Goal: Communication & Community: Share content

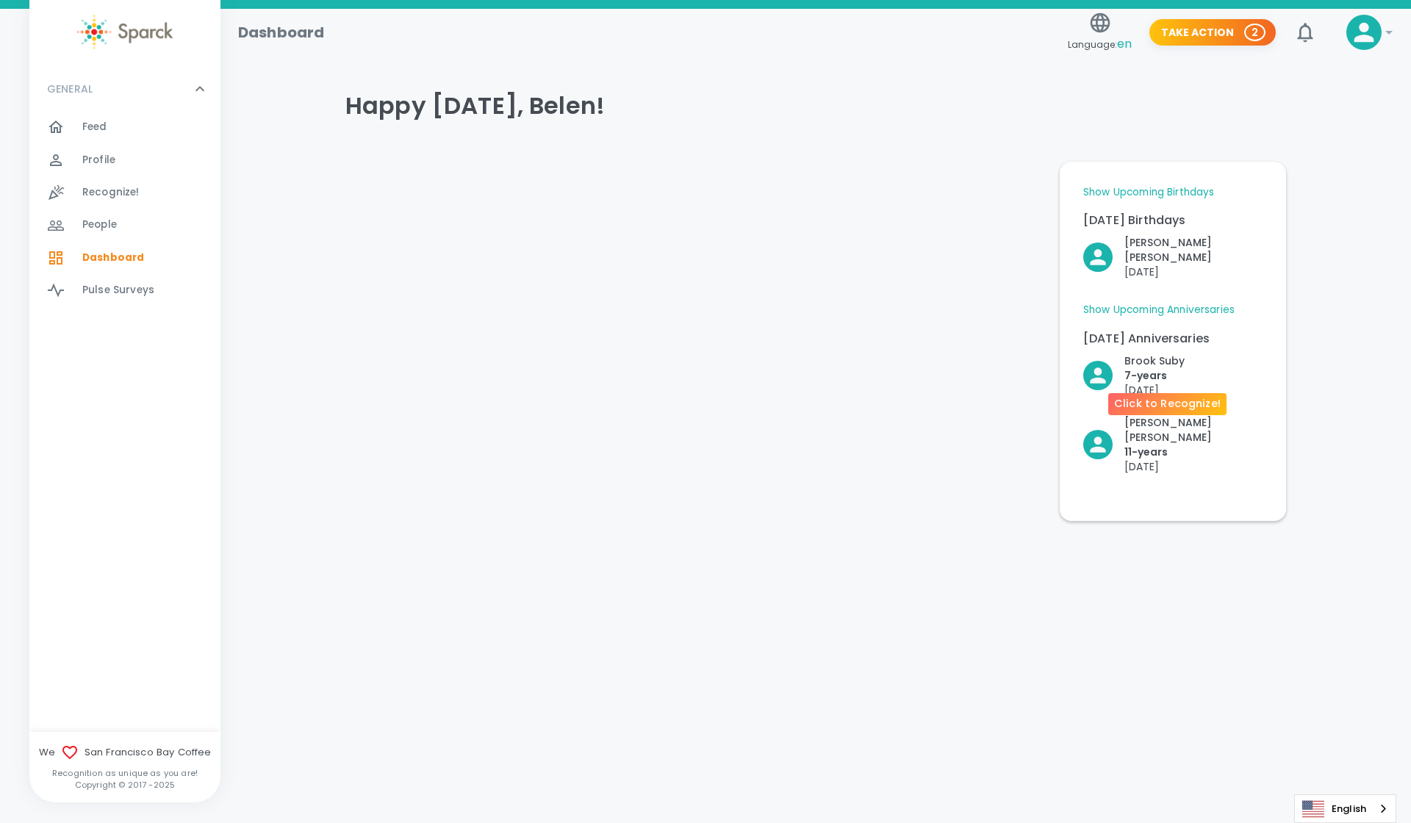
click at [1160, 383] on p "[DATE]" at bounding box center [1154, 390] width 60 height 15
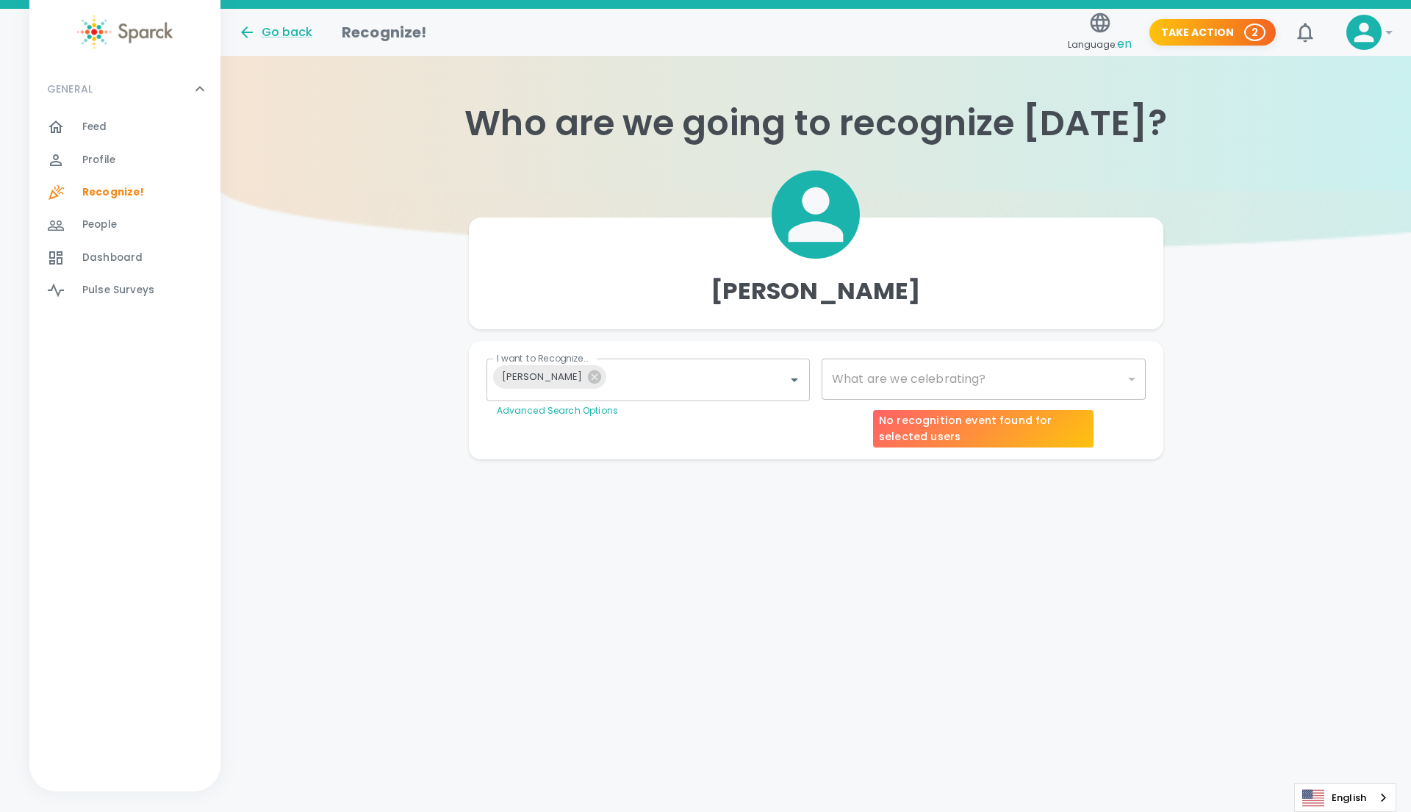
click at [937, 372] on div "​" at bounding box center [983, 379] width 324 height 41
click at [1106, 376] on div "​" at bounding box center [983, 379] width 324 height 41
click at [1136, 381] on div "​" at bounding box center [983, 379] width 324 height 41
type input "2073"
click at [1126, 383] on body "Skip Navigation Go back Recognize! Language: en Take Action 2 ! GENERAL 0 Feed …" at bounding box center [705, 259] width 1411 height 518
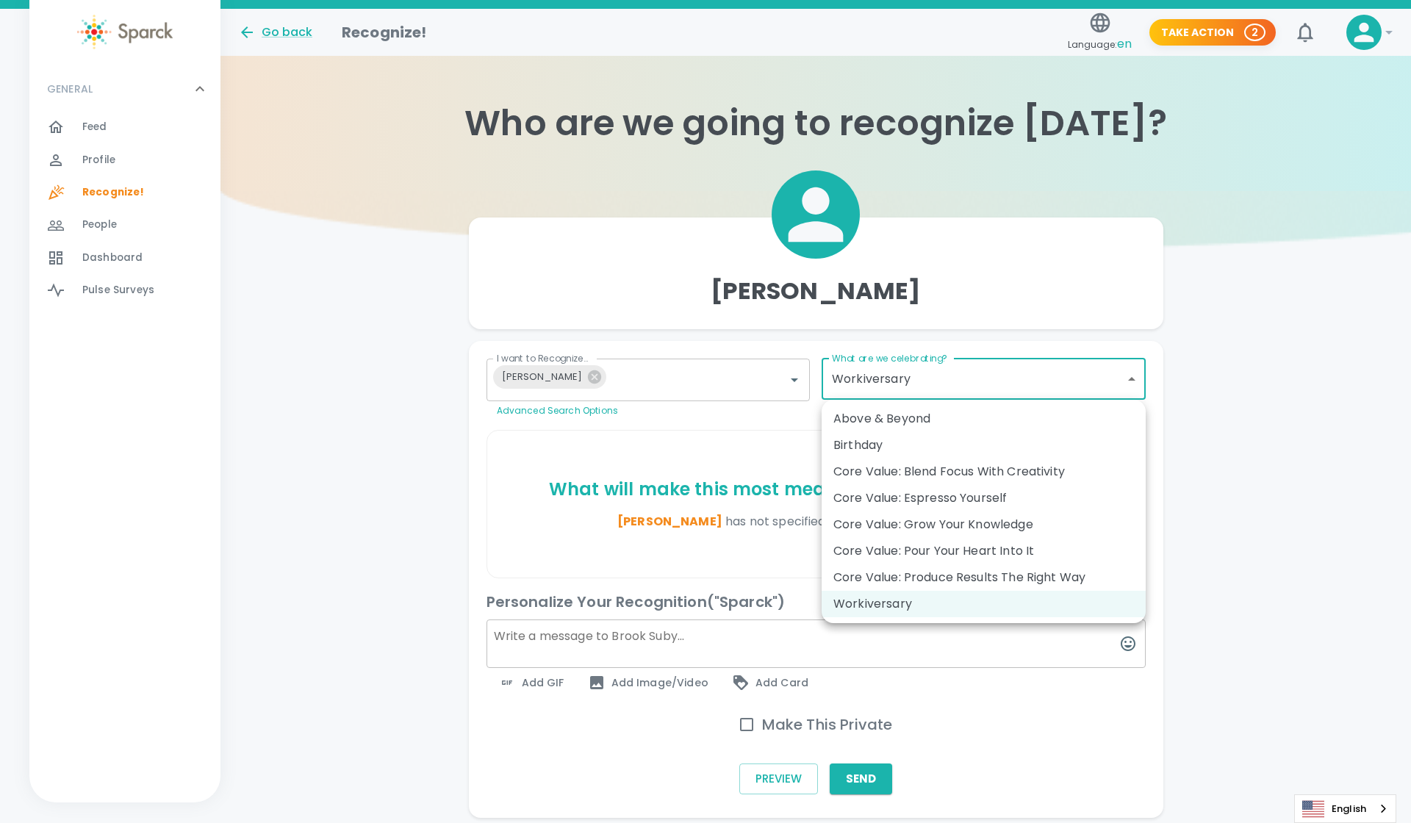
click at [942, 603] on div "Workiversary" at bounding box center [983, 604] width 300 height 18
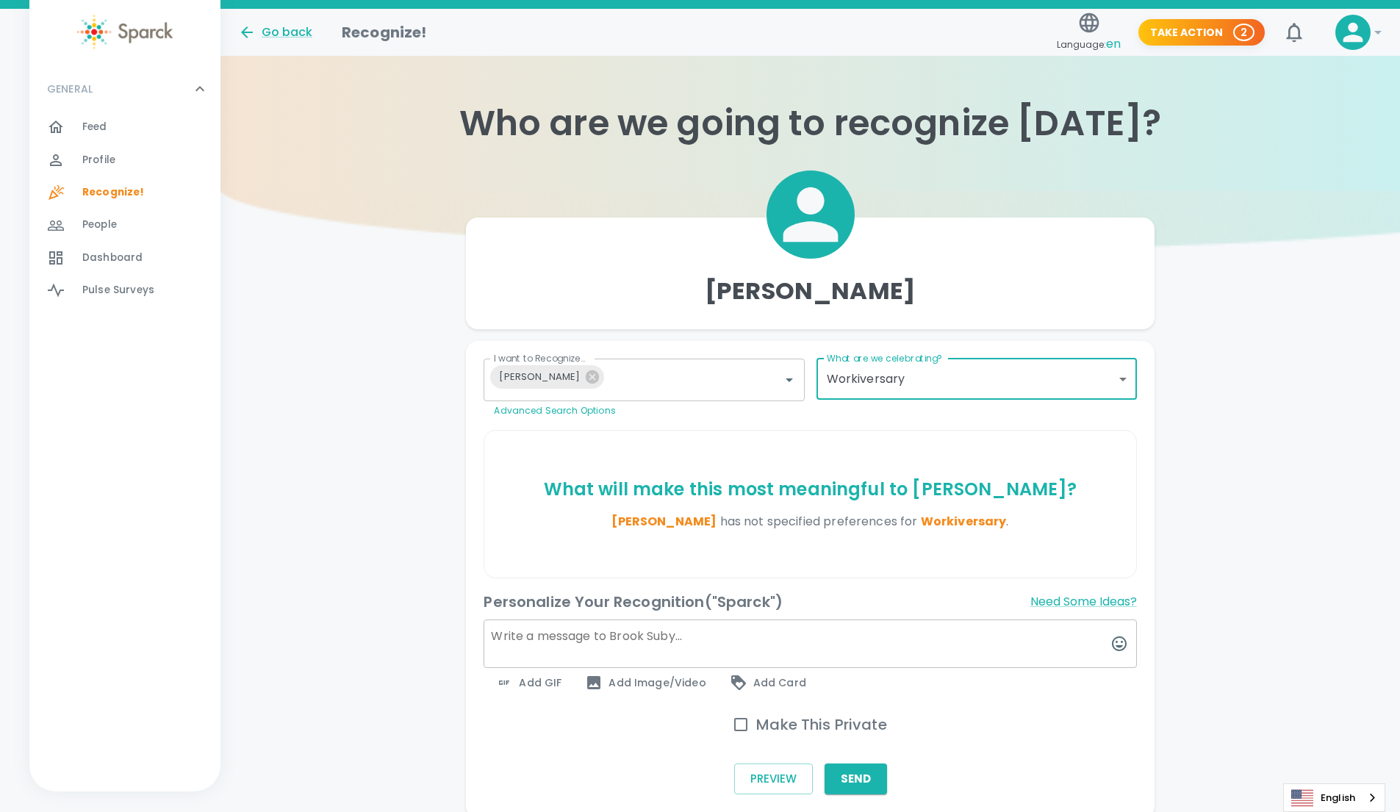
click at [744, 724] on input "Make This Private" at bounding box center [740, 724] width 31 height 31
checkbox input "false"
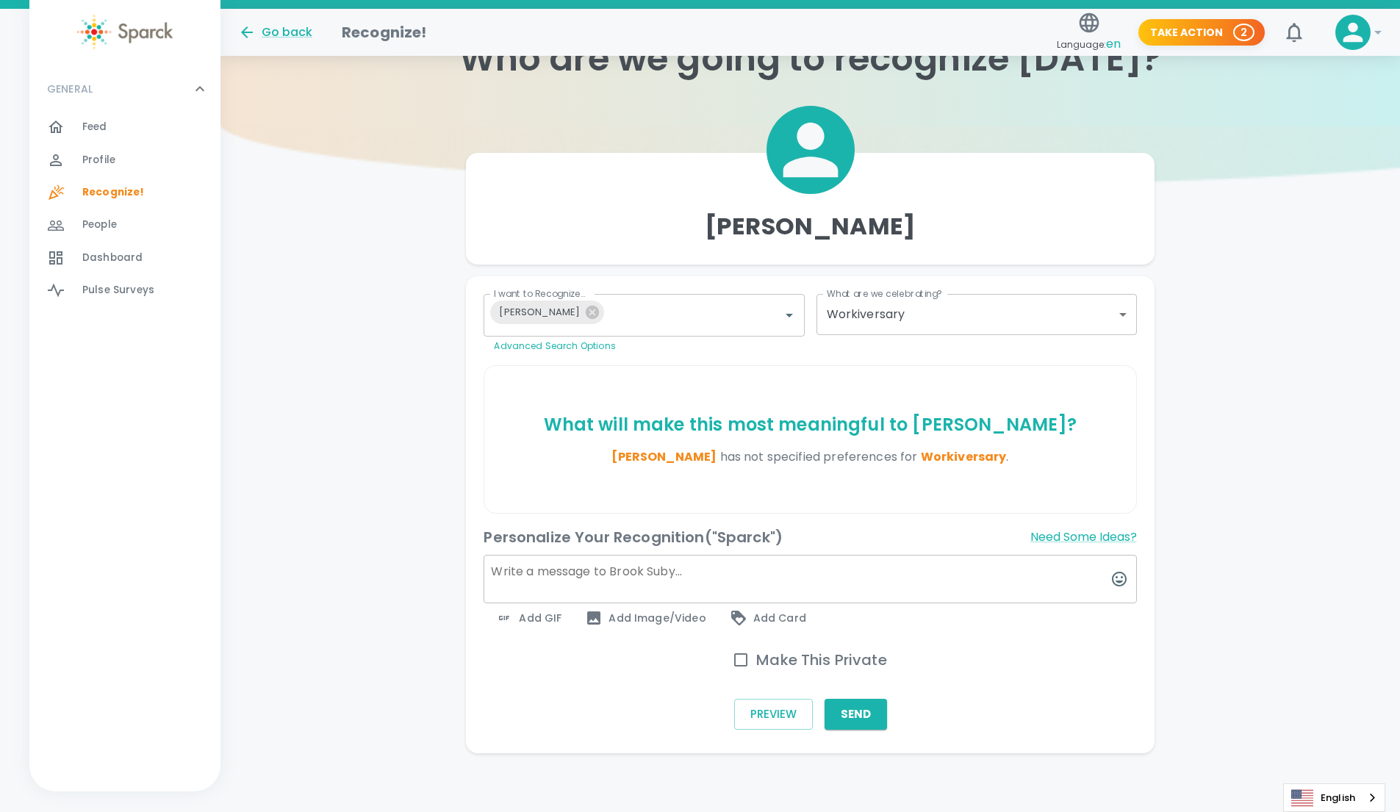
click at [516, 615] on span "Add GIF" at bounding box center [528, 618] width 66 height 18
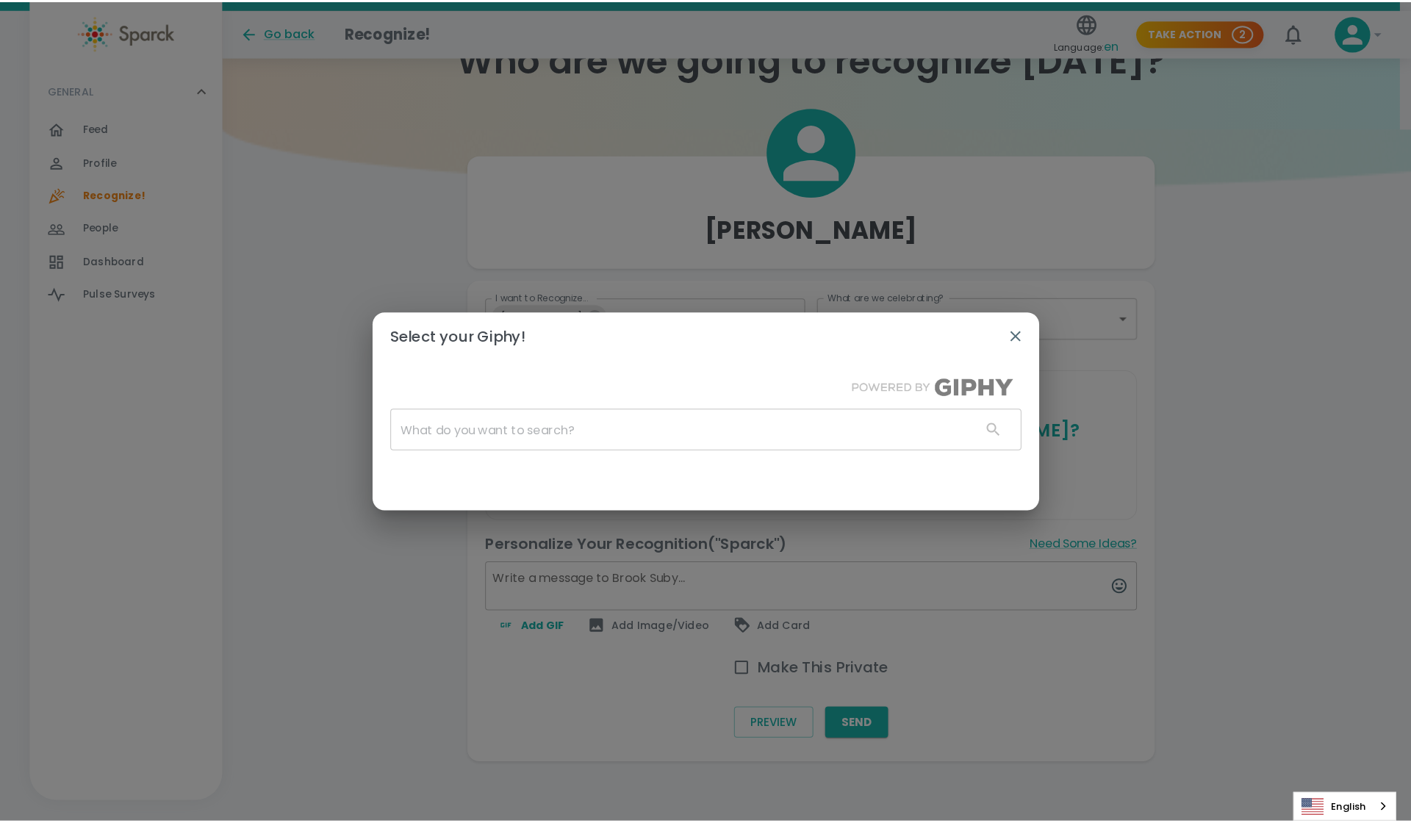
scroll to position [54, 0]
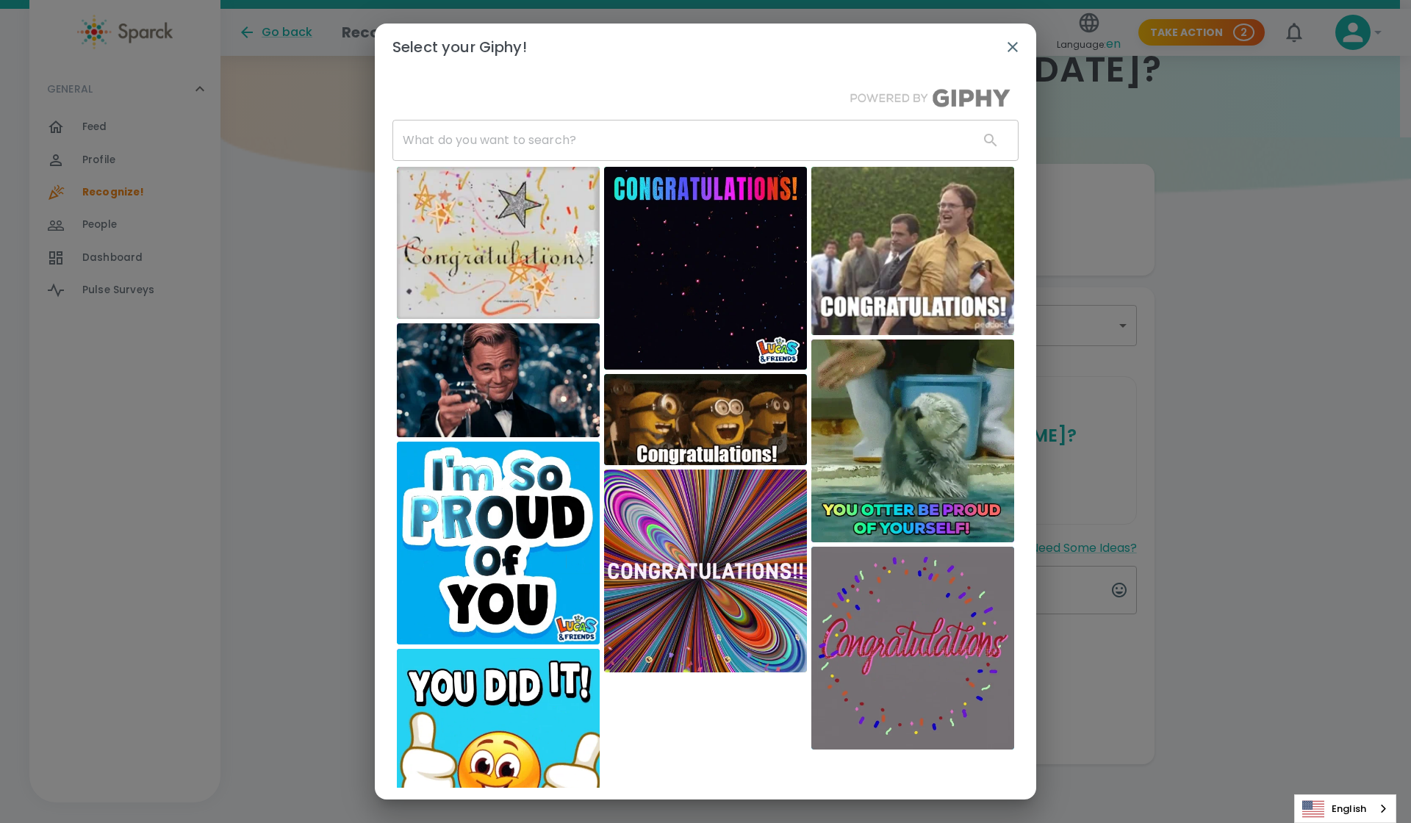
click at [556, 131] on input "text" at bounding box center [679, 140] width 575 height 41
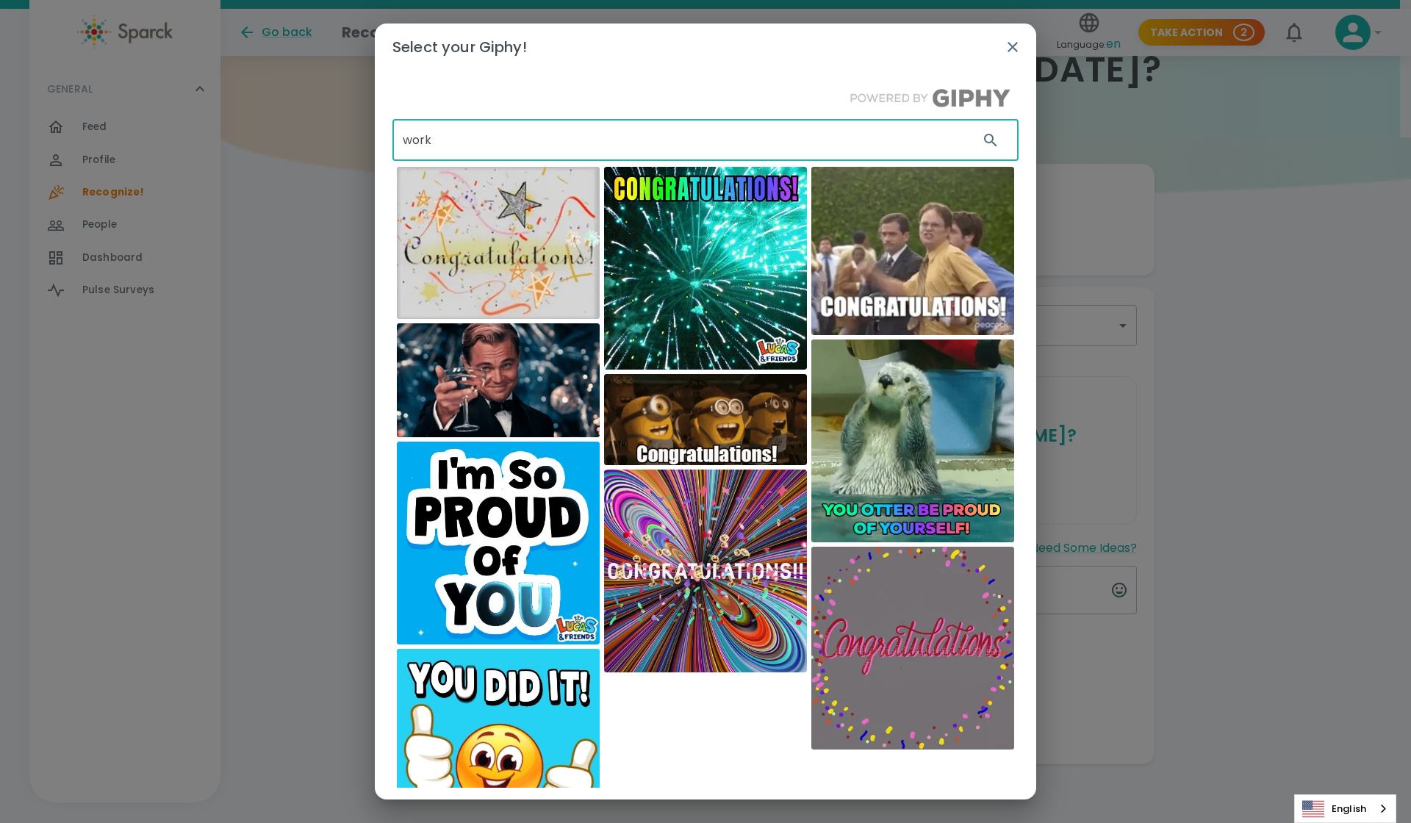
type input "work"
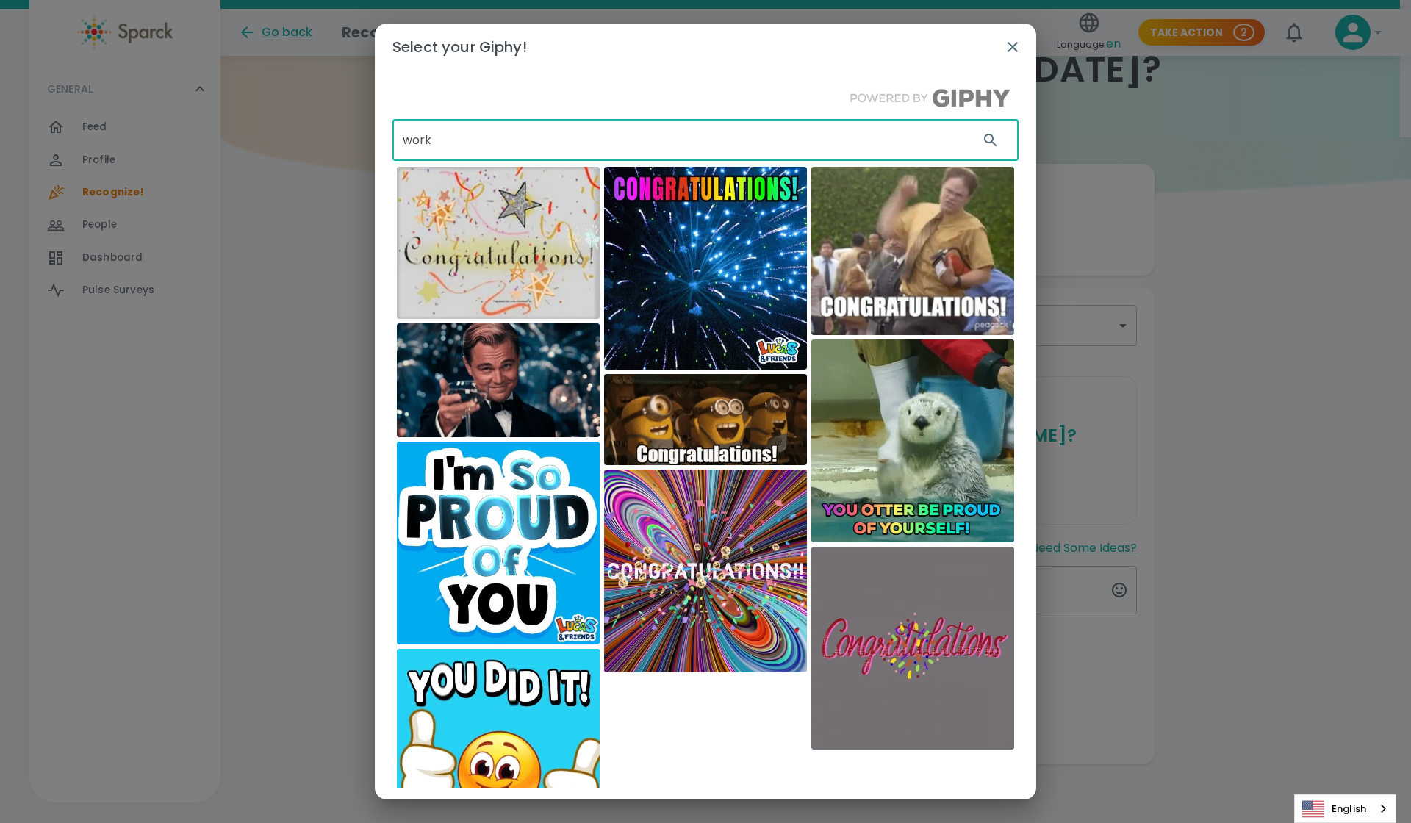
click at [1022, 46] on button "button" at bounding box center [1012, 46] width 35 height 35
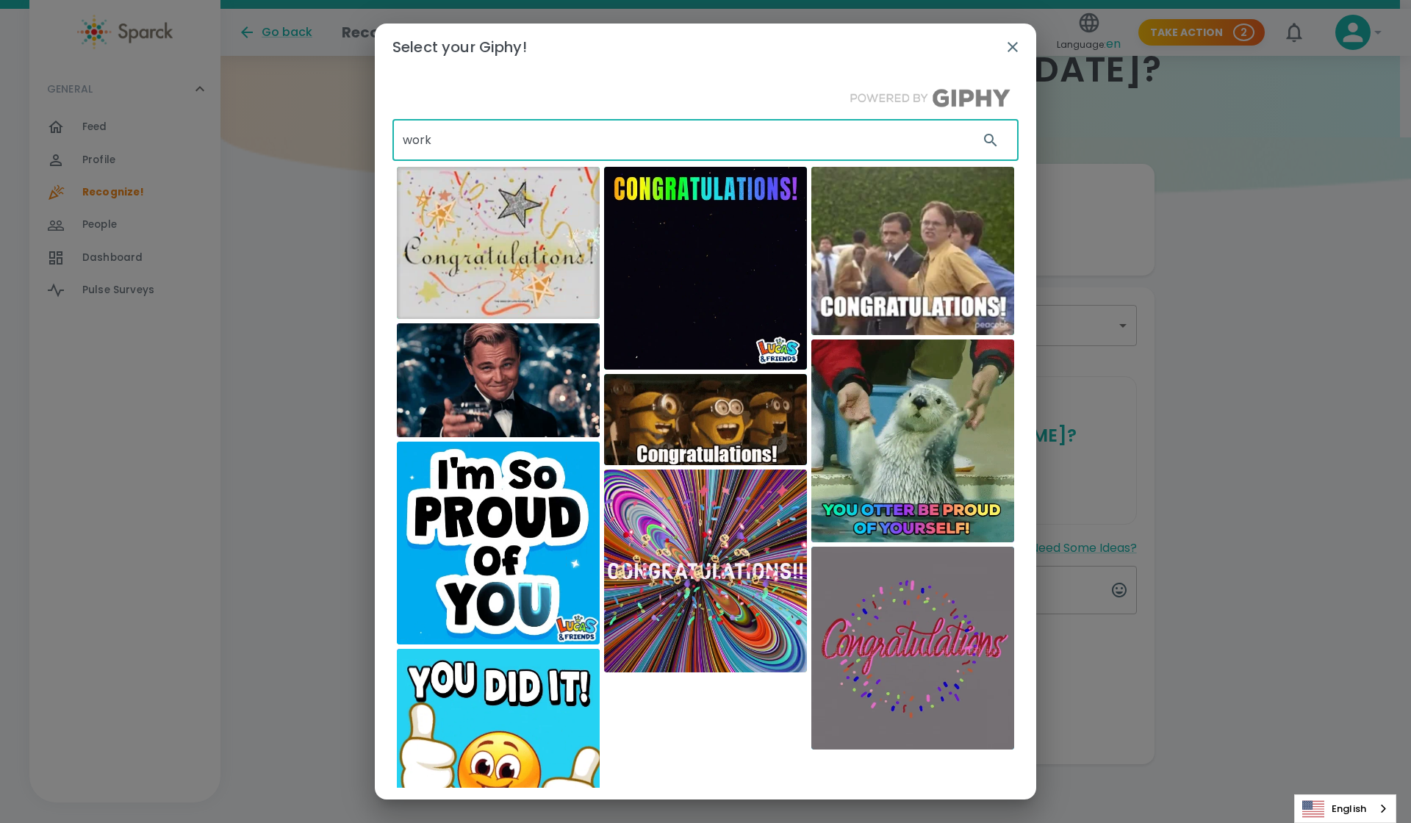
click at [1022, 46] on button "button" at bounding box center [1012, 46] width 35 height 35
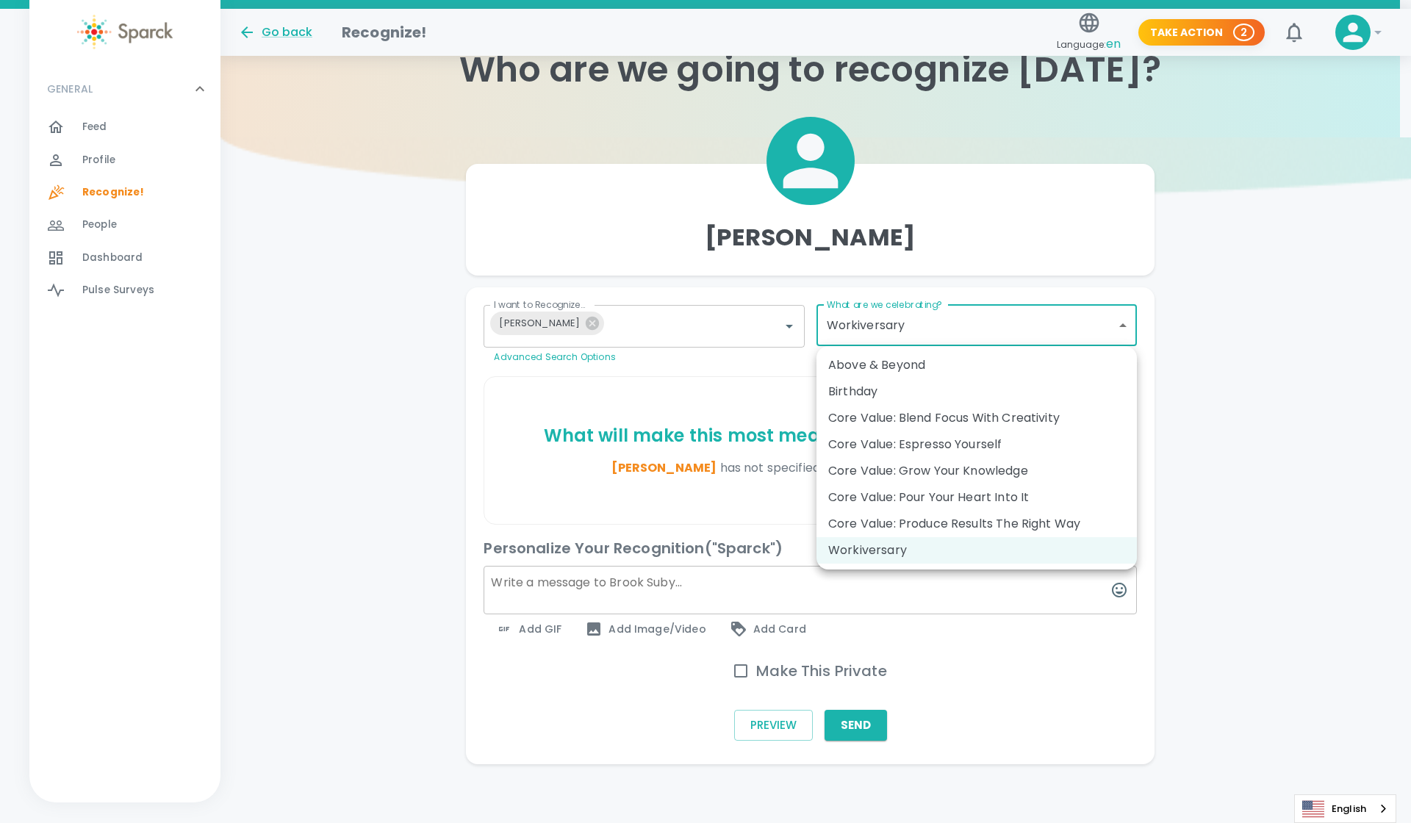
drag, startPoint x: 833, startPoint y: 324, endPoint x: 874, endPoint y: 323, distance: 41.1
click at [874, 323] on body "Skip Navigation Go back Recognize! Language: en Take Action 2 0 ! GENERAL 0 Fee…" at bounding box center [705, 384] width 1411 height 876
click at [905, 324] on div at bounding box center [705, 411] width 1411 height 823
drag, startPoint x: 901, startPoint y: 324, endPoint x: 847, endPoint y: 321, distance: 53.7
click at [847, 321] on body "Skip Navigation Go back Recognize! Language: en Take Action 2 0 ! GENERAL 0 Fee…" at bounding box center [705, 384] width 1411 height 876
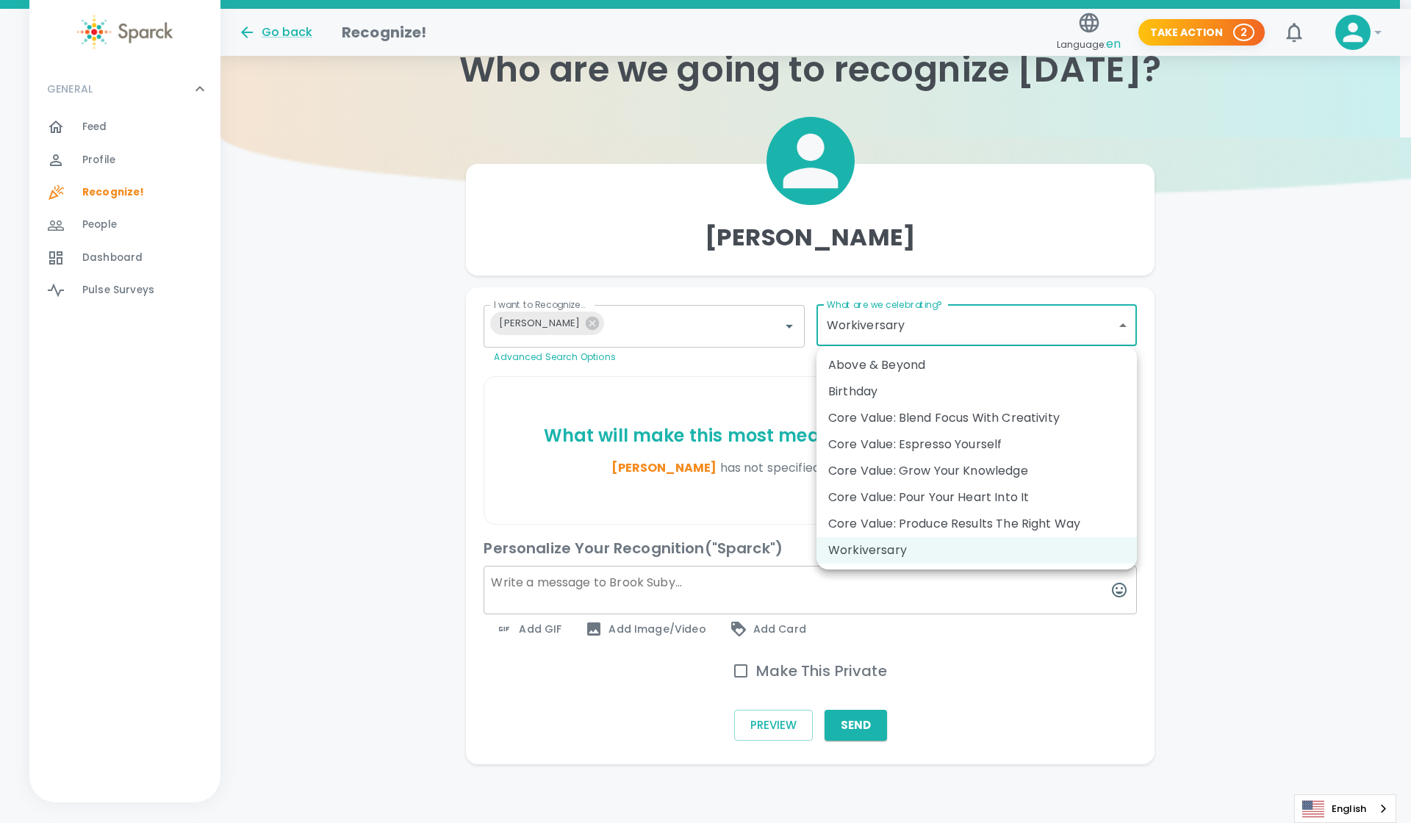
click at [740, 671] on div at bounding box center [705, 411] width 1411 height 823
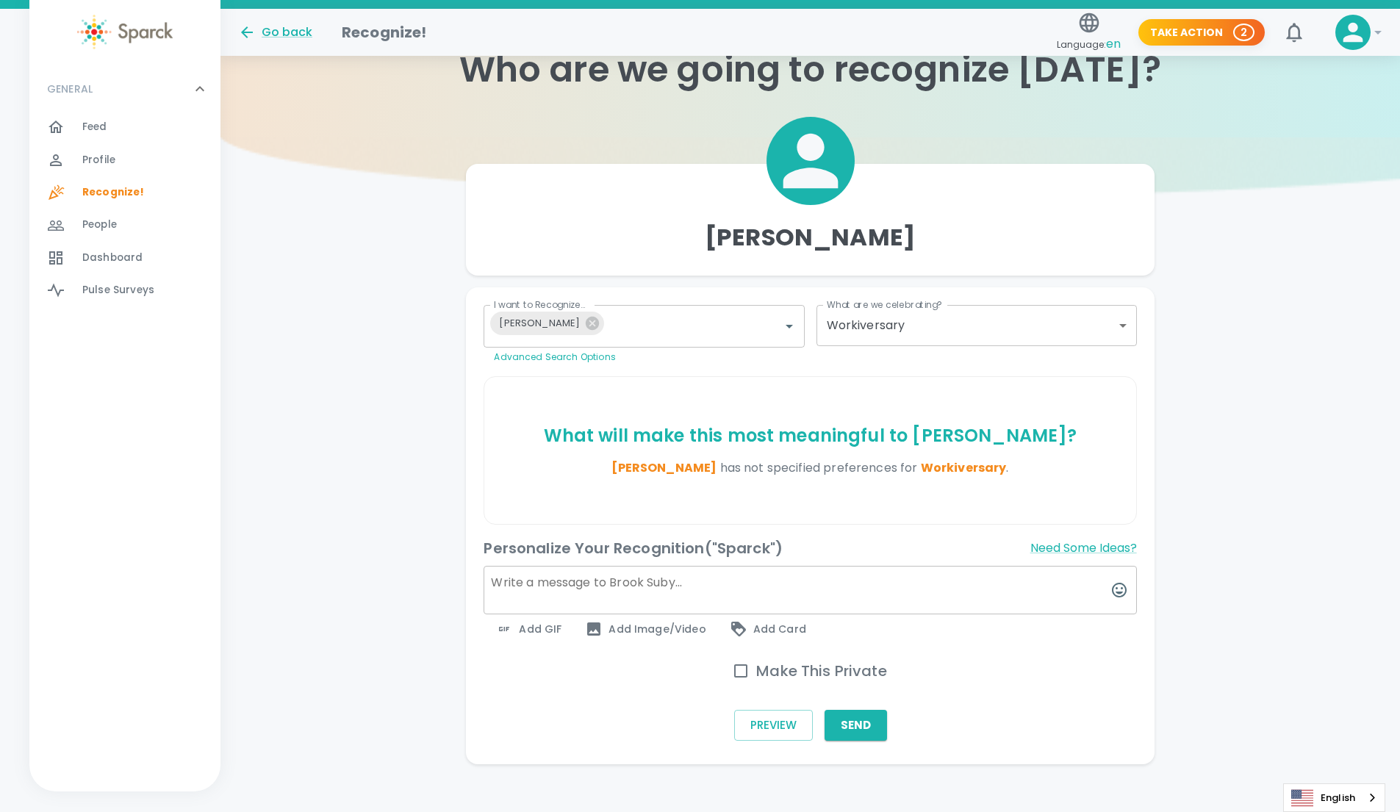
click at [669, 590] on textarea at bounding box center [809, 590] width 652 height 48
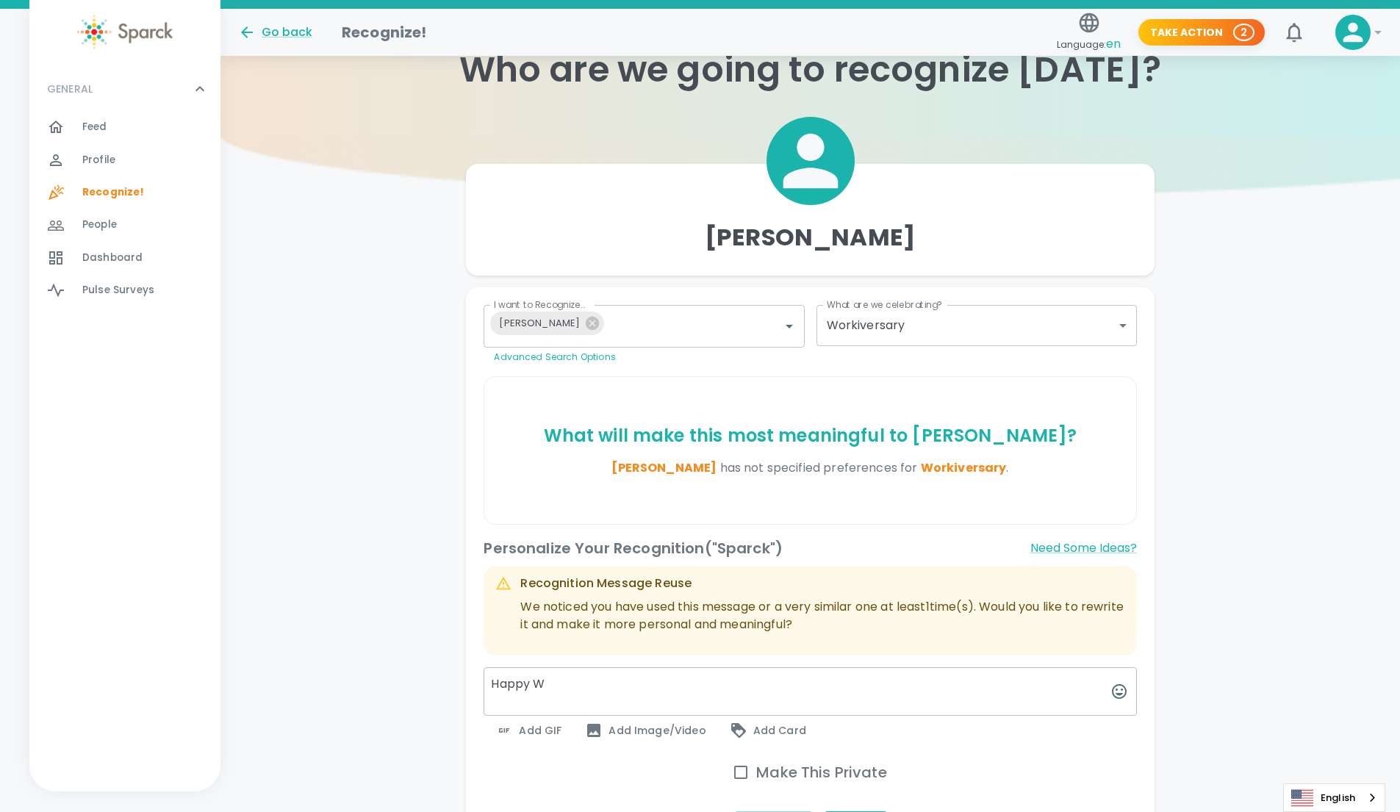
click at [561, 694] on textarea "Happy W" at bounding box center [809, 691] width 652 height 48
click at [683, 603] on p "We noticed you have used this message or a very similar one at least 4 time(s).…" at bounding box center [822, 615] width 604 height 35
click at [663, 696] on textarea "Happy Workiversary" at bounding box center [809, 691] width 652 height 48
drag, startPoint x: 531, startPoint y: 683, endPoint x: 607, endPoint y: 684, distance: 75.7
click at [611, 683] on textarea "Happy Workiversary" at bounding box center [809, 691] width 652 height 48
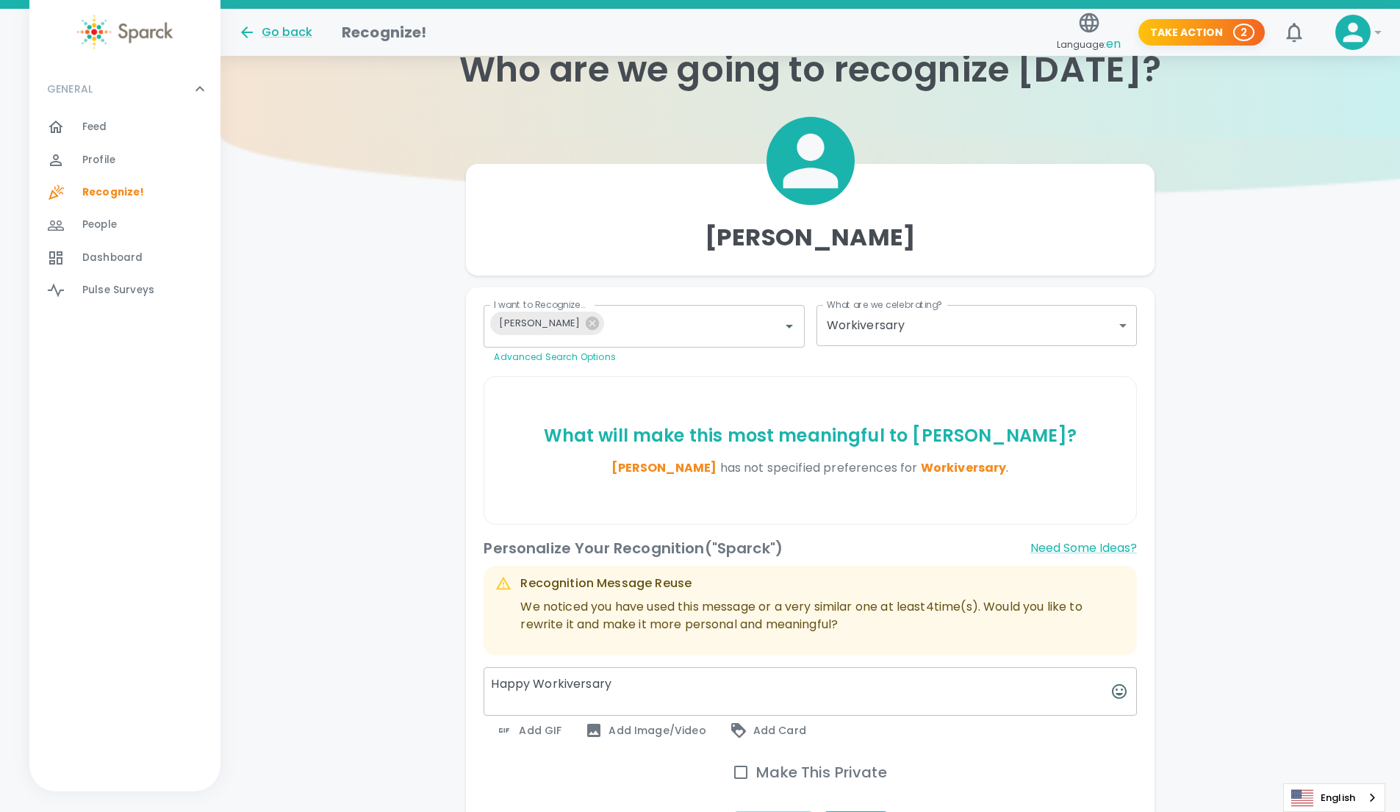
click at [828, 695] on textarea "Happy Workiversary" at bounding box center [809, 691] width 652 height 48
type textarea "Happy Workiversary [PERSON_NAME] !"
click at [537, 730] on span "Add GIF" at bounding box center [528, 730] width 66 height 18
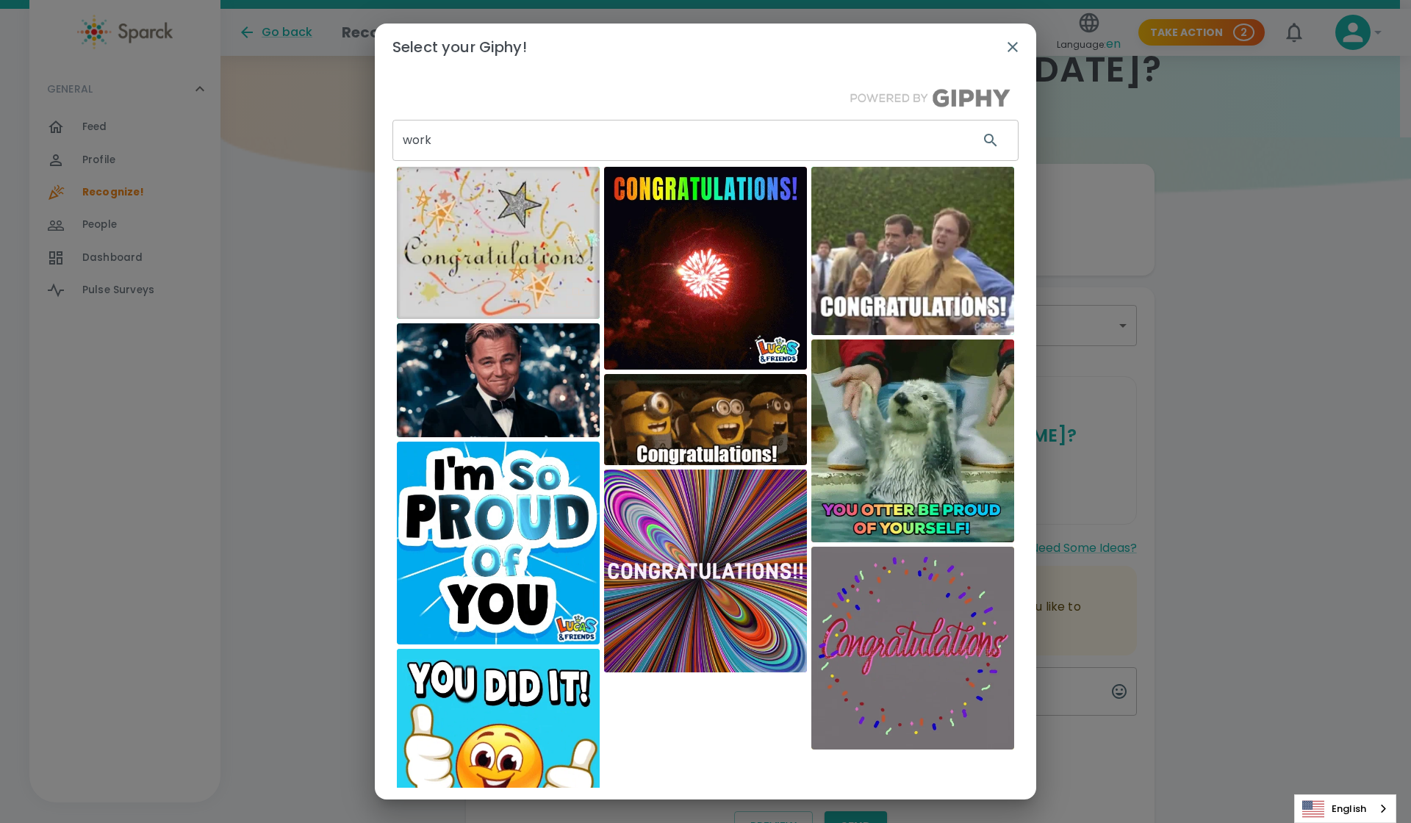
click at [537, 148] on input "work" at bounding box center [679, 140] width 575 height 41
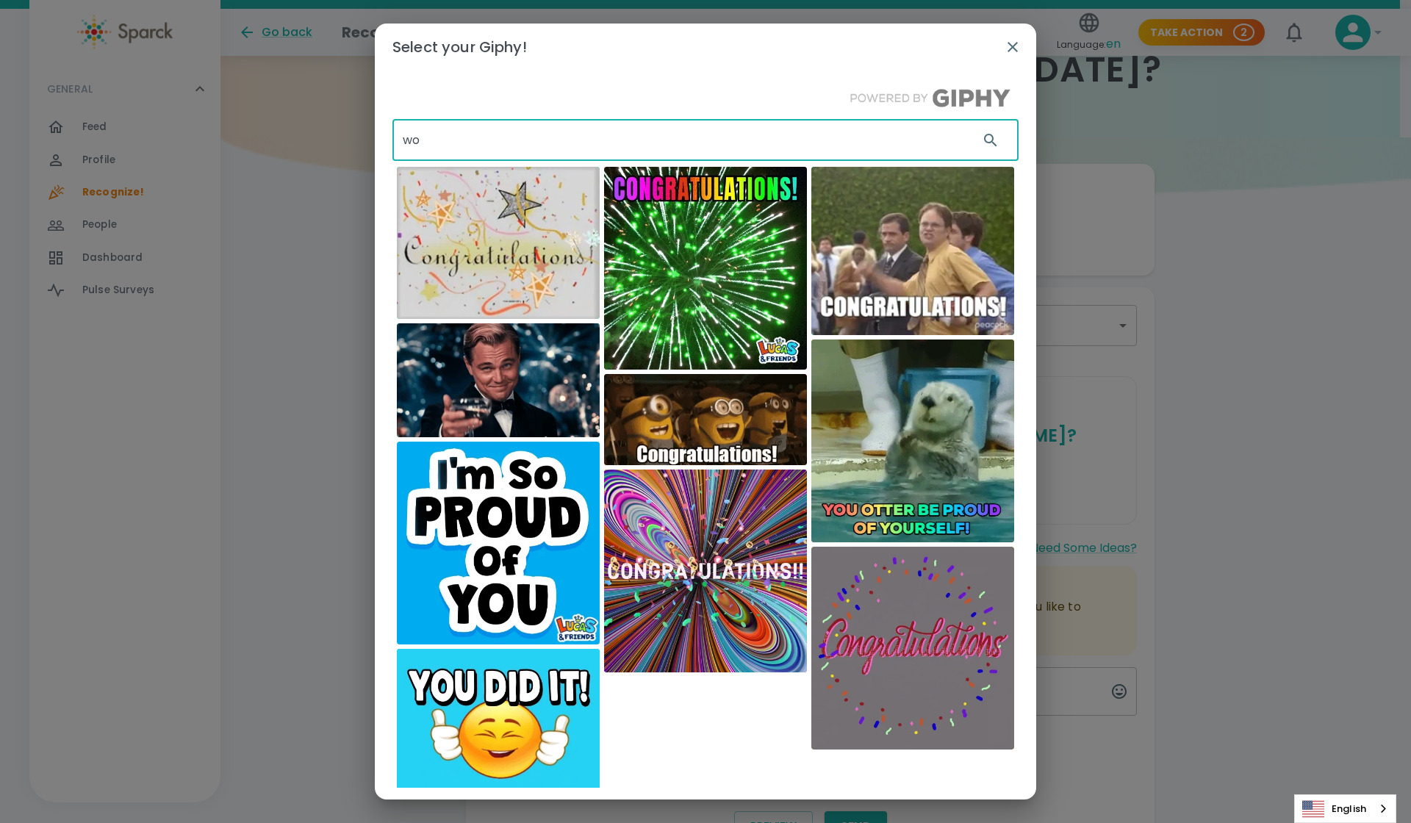
type input "w"
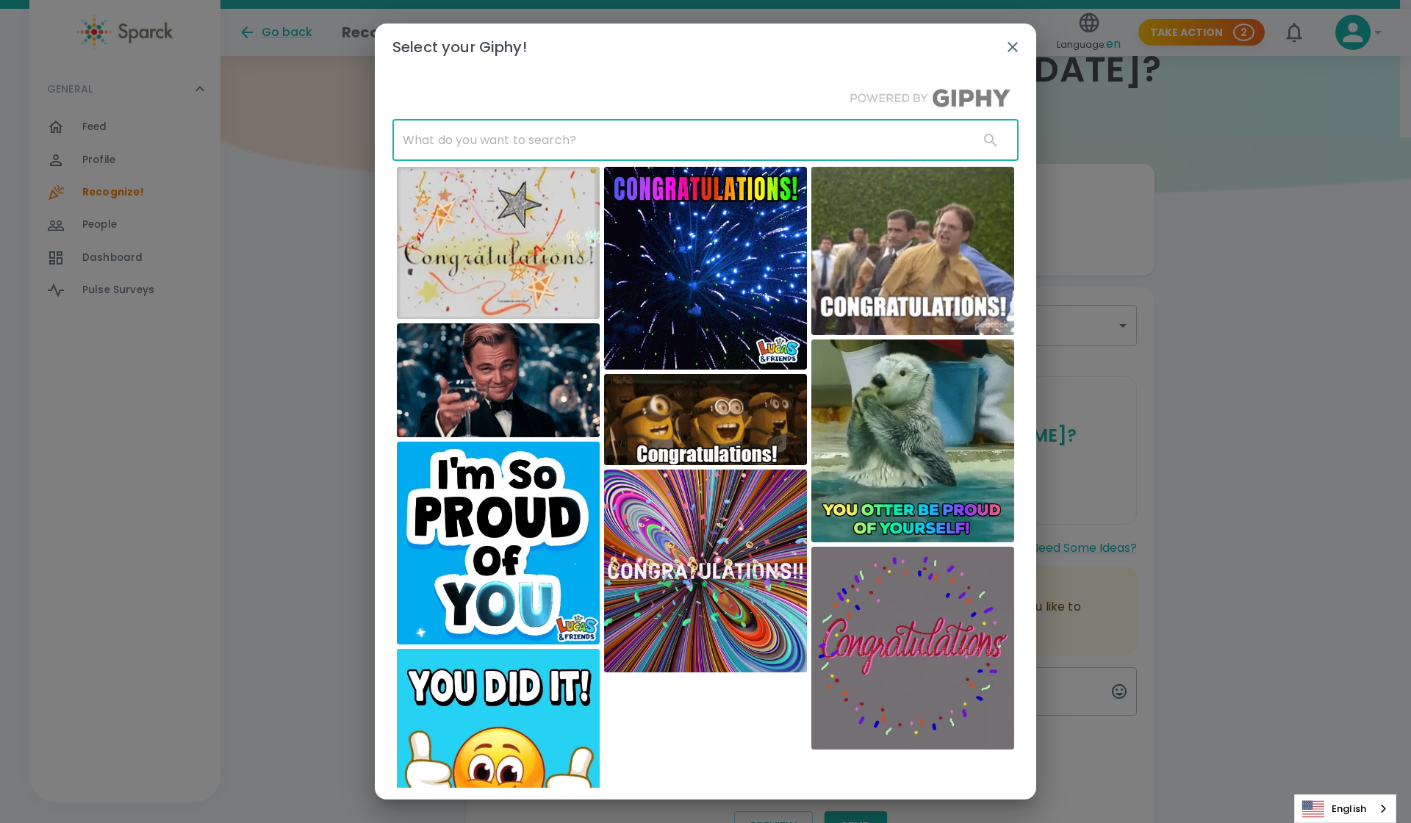
paste input "Workiversary"
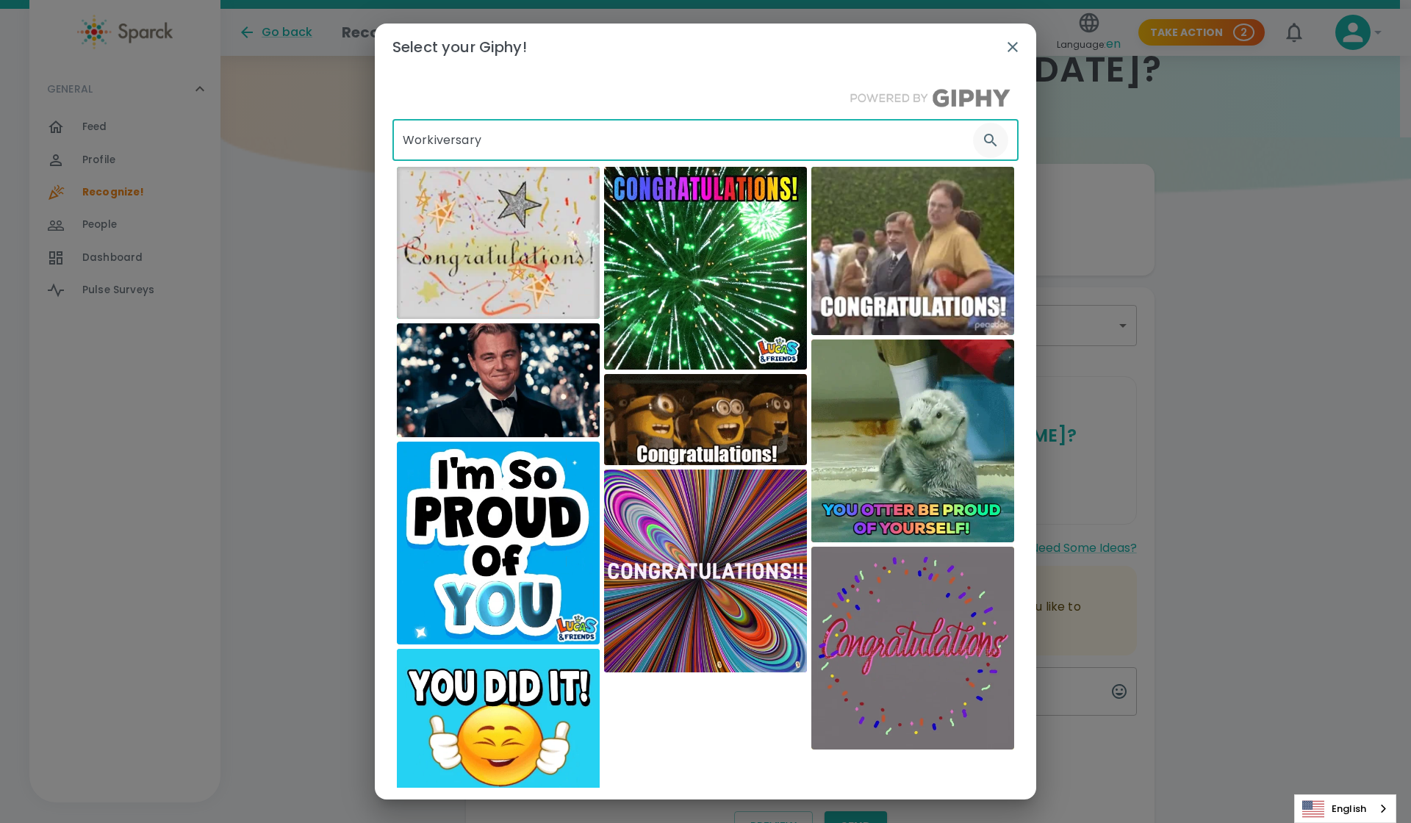
type input "Workiversary"
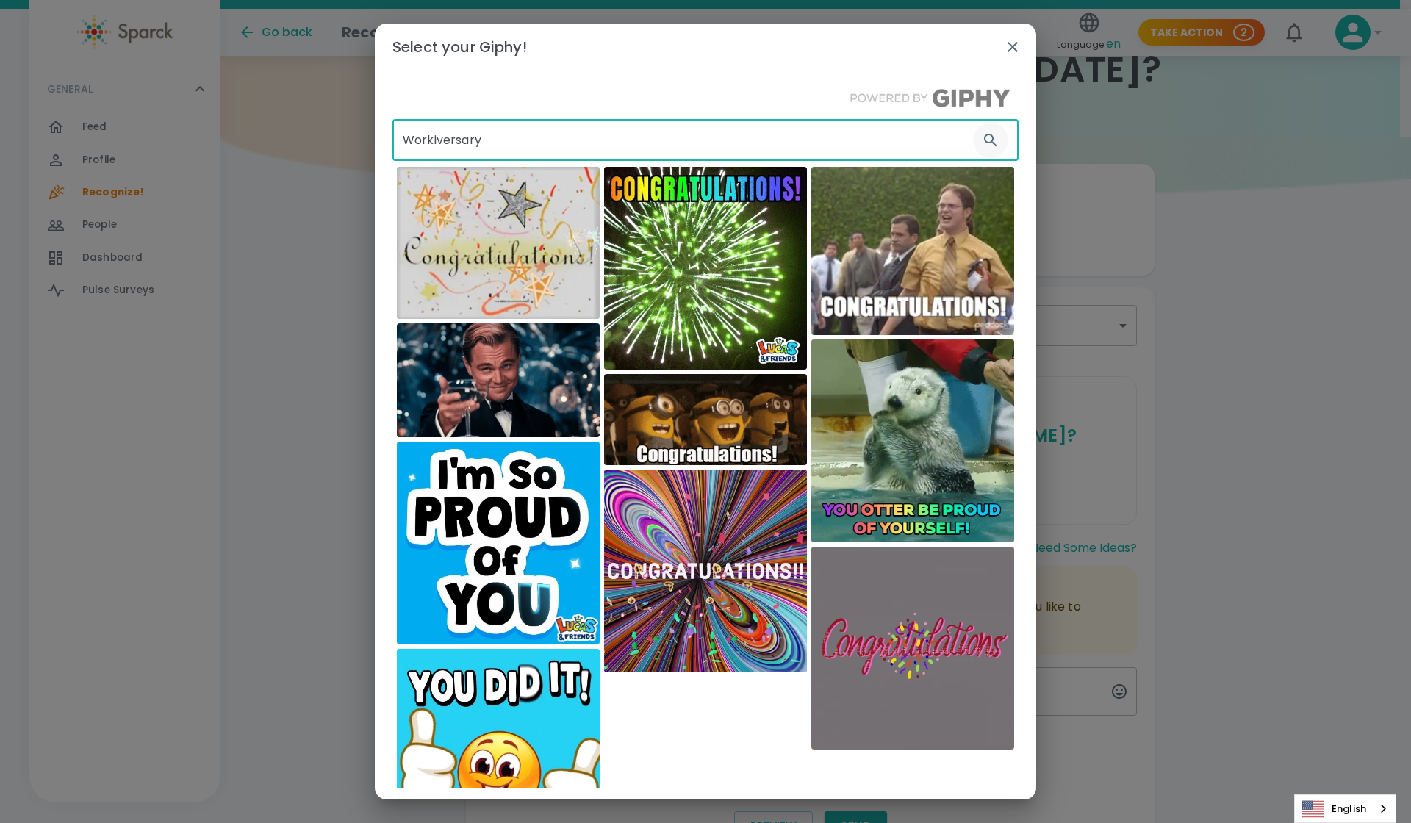
click at [984, 135] on icon "button" at bounding box center [991, 141] width 18 height 18
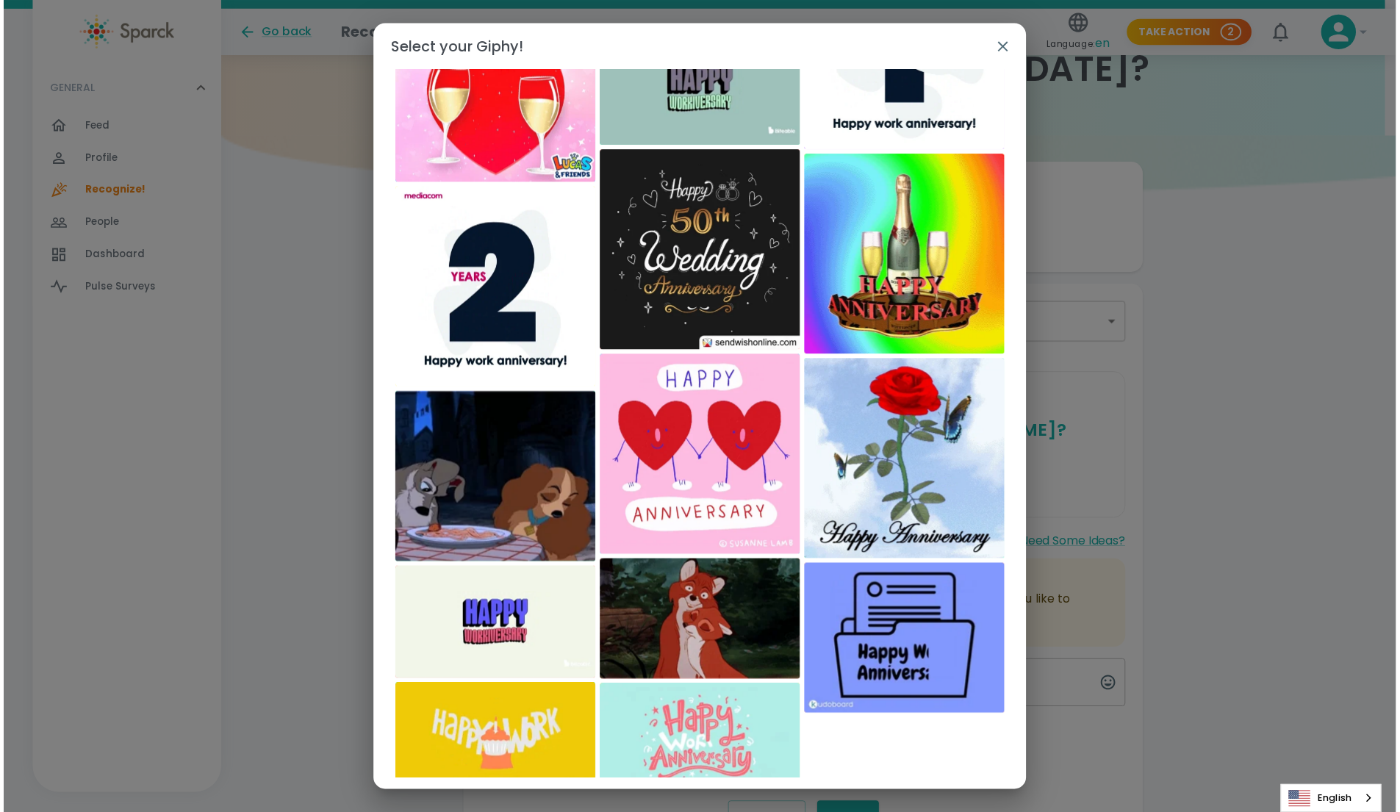
scroll to position [2590, 0]
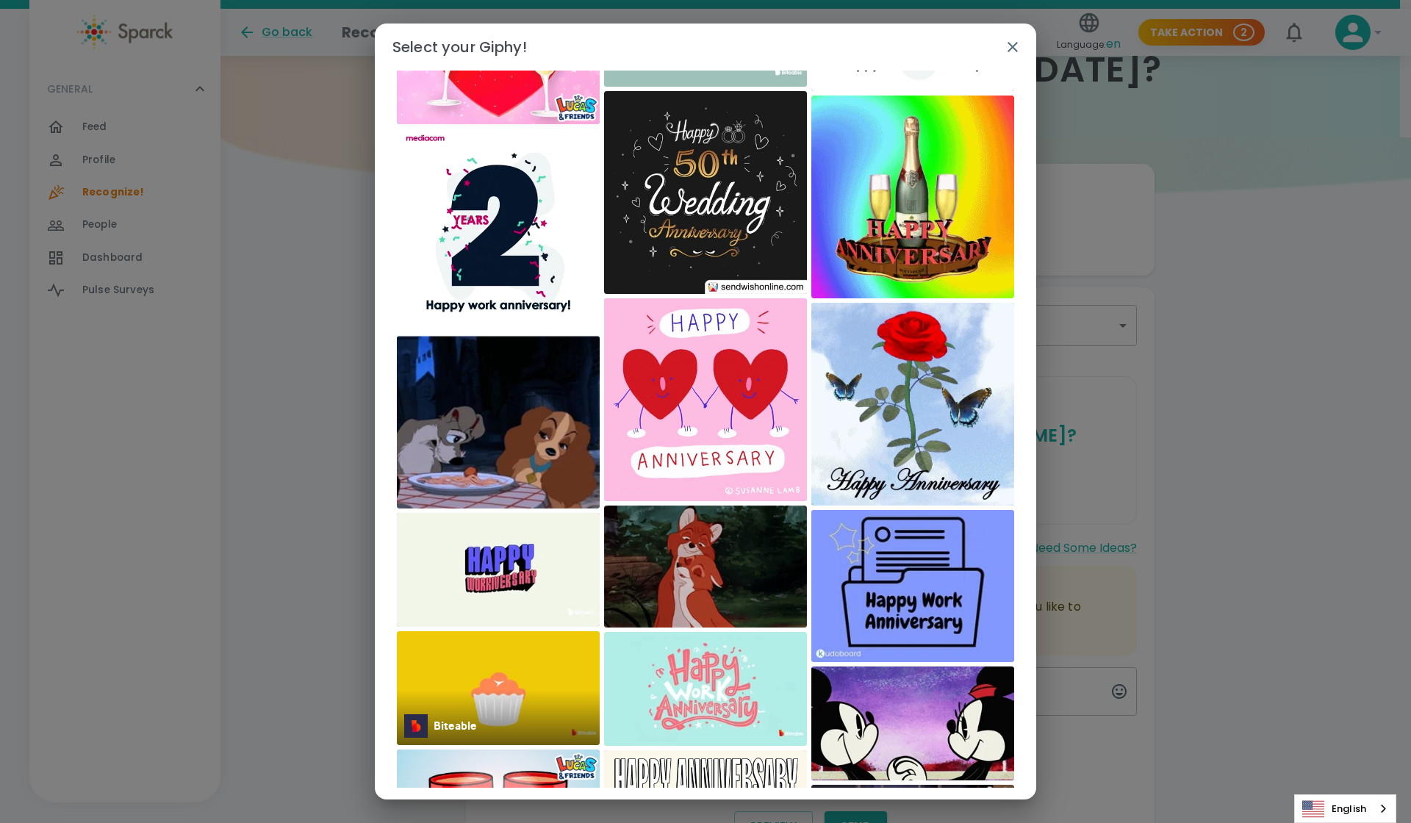
click at [472, 682] on img at bounding box center [498, 688] width 203 height 114
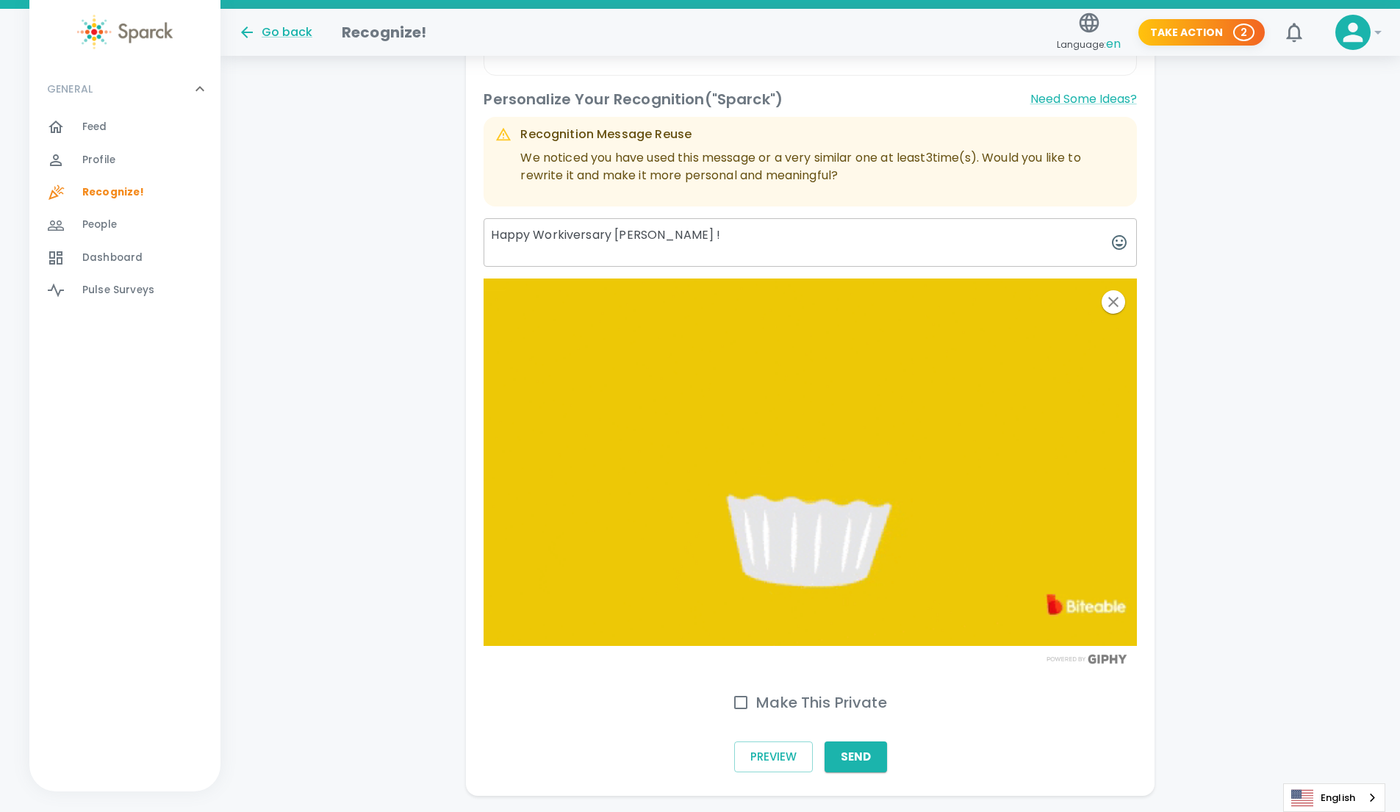
scroll to position [545, 0]
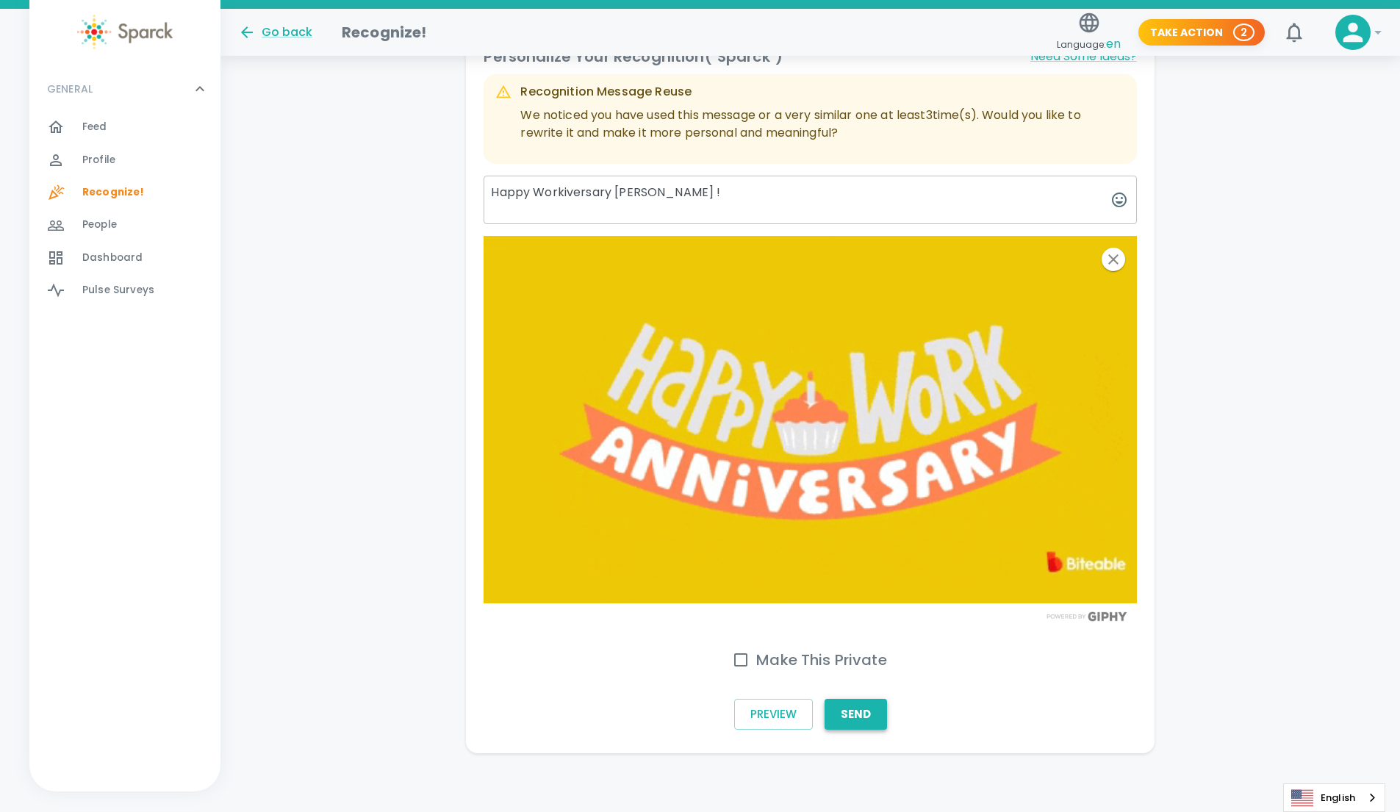
click at [860, 713] on button "Send" at bounding box center [855, 714] width 62 height 31
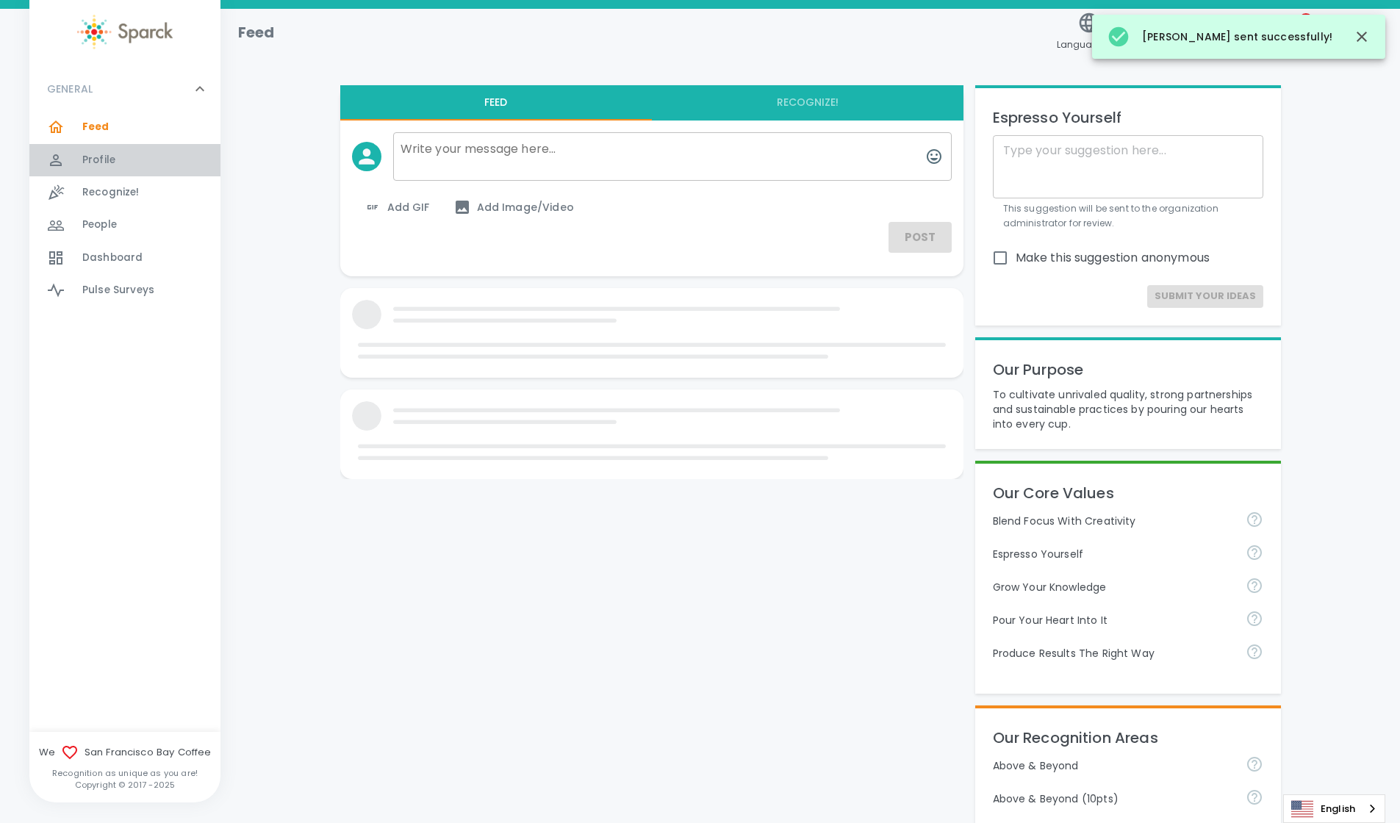
click at [86, 168] on span "Profile 0" at bounding box center [98, 160] width 33 height 21
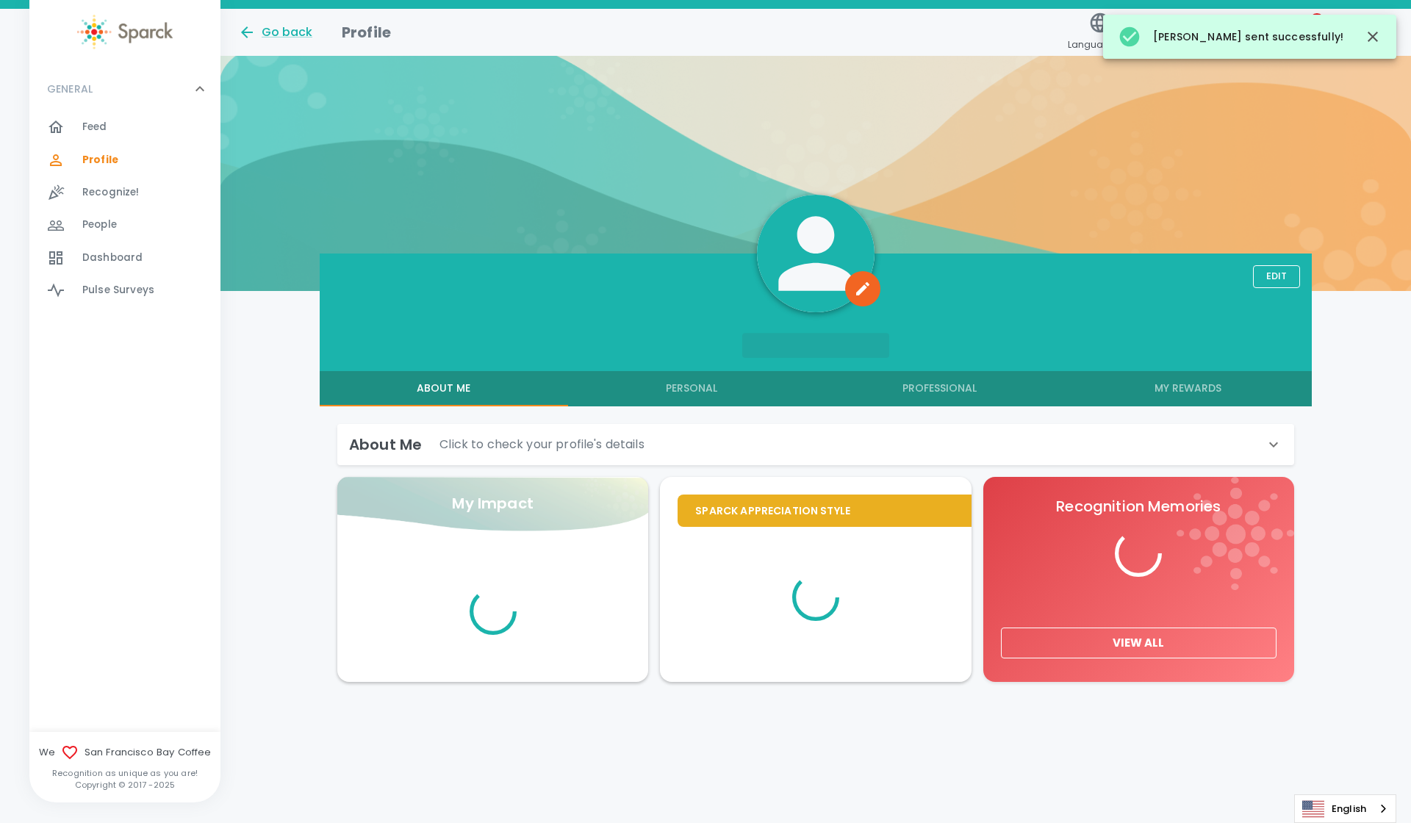
click at [84, 194] on span "Recognize!" at bounding box center [110, 192] width 57 height 15
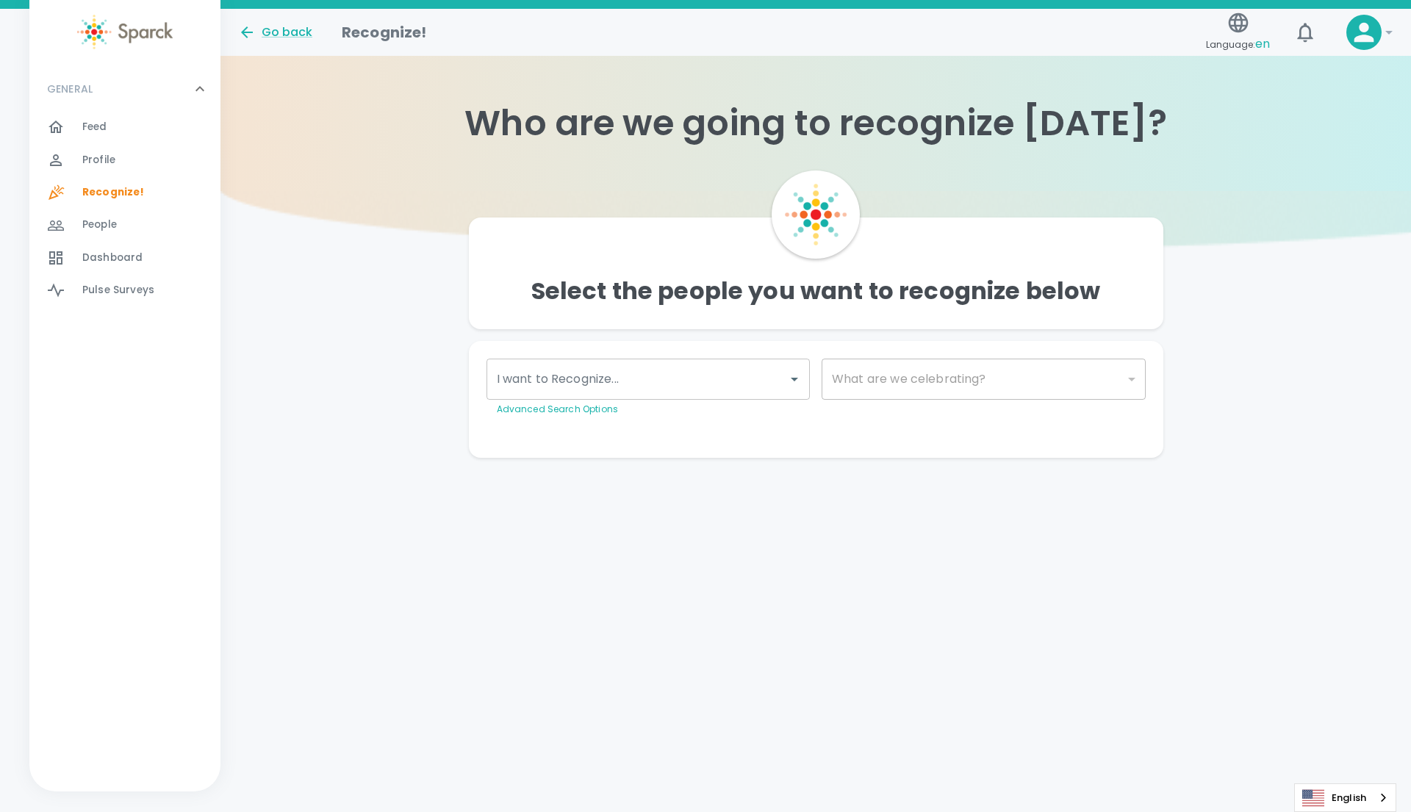
click at [98, 231] on span "People" at bounding box center [99, 224] width 35 height 15
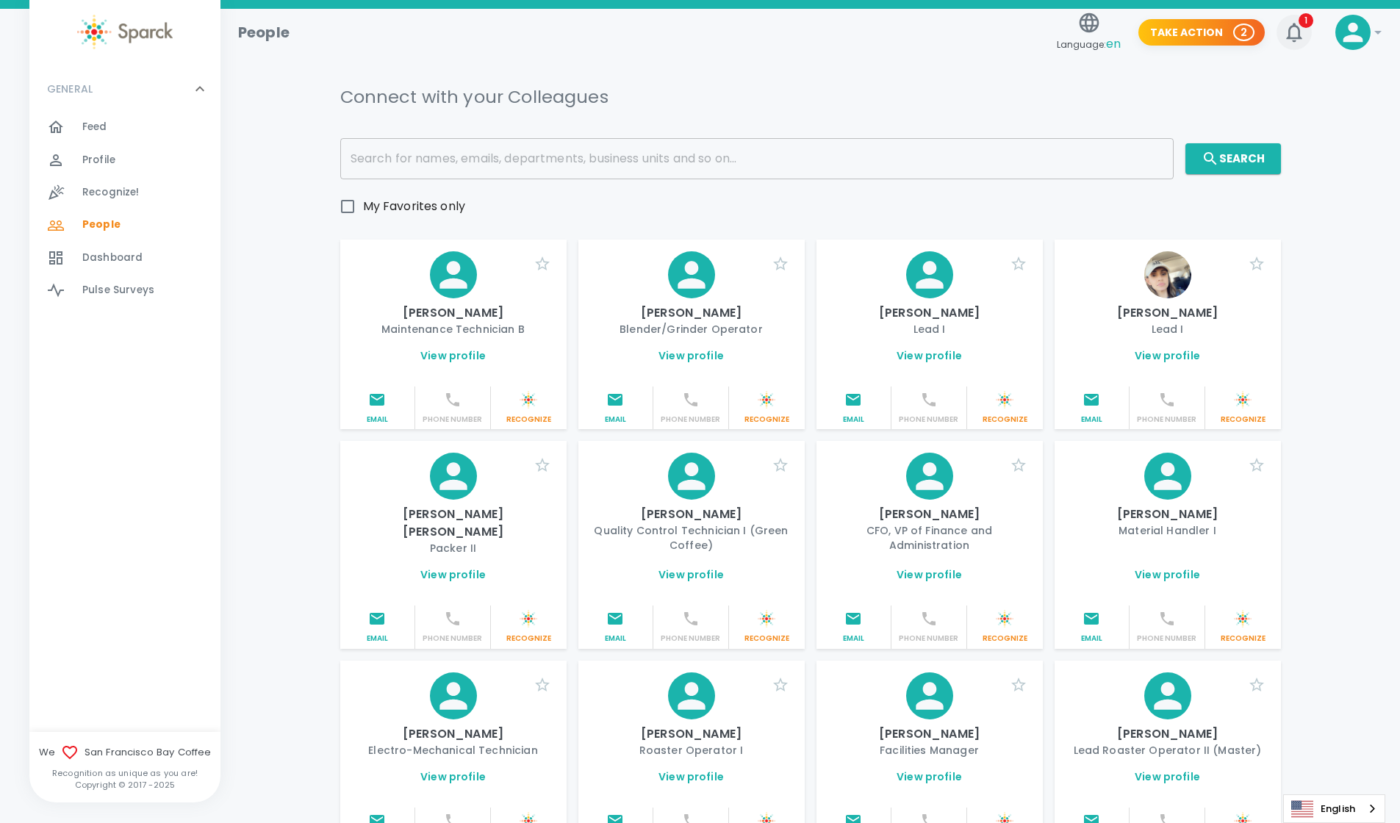
click at [1286, 30] on icon "button" at bounding box center [1294, 33] width 24 height 24
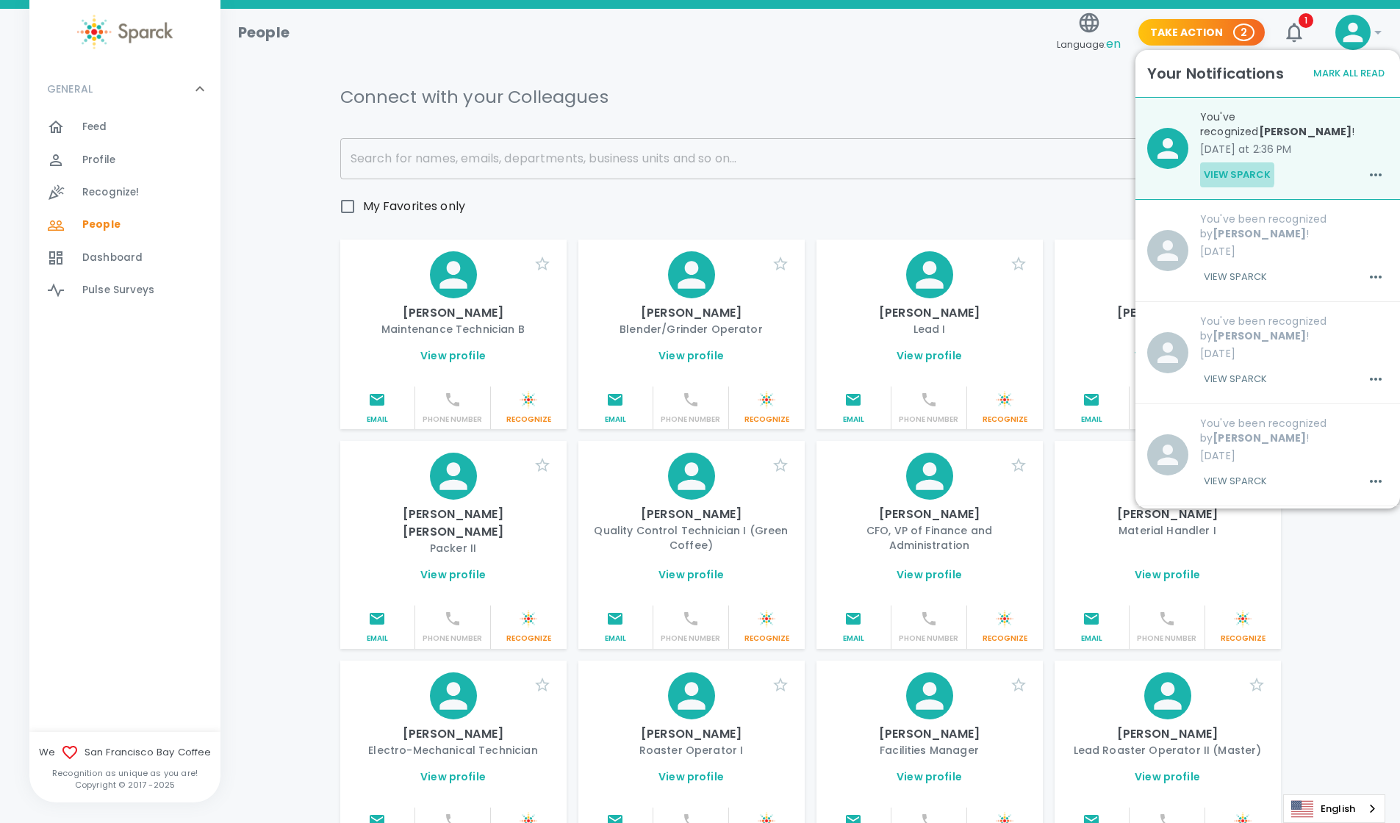
click at [1223, 162] on button "View Sparck" at bounding box center [1237, 174] width 74 height 25
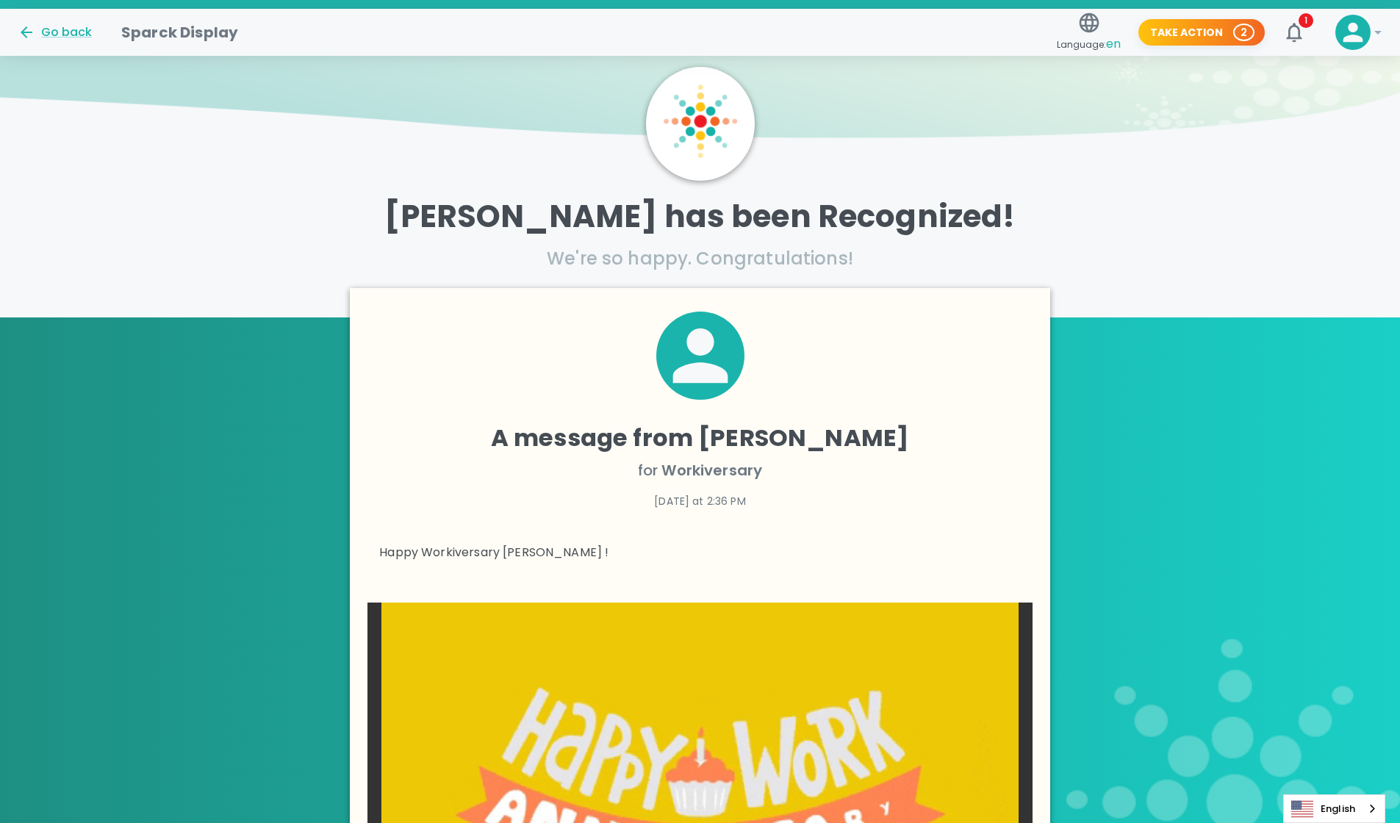
scroll to position [5, 0]
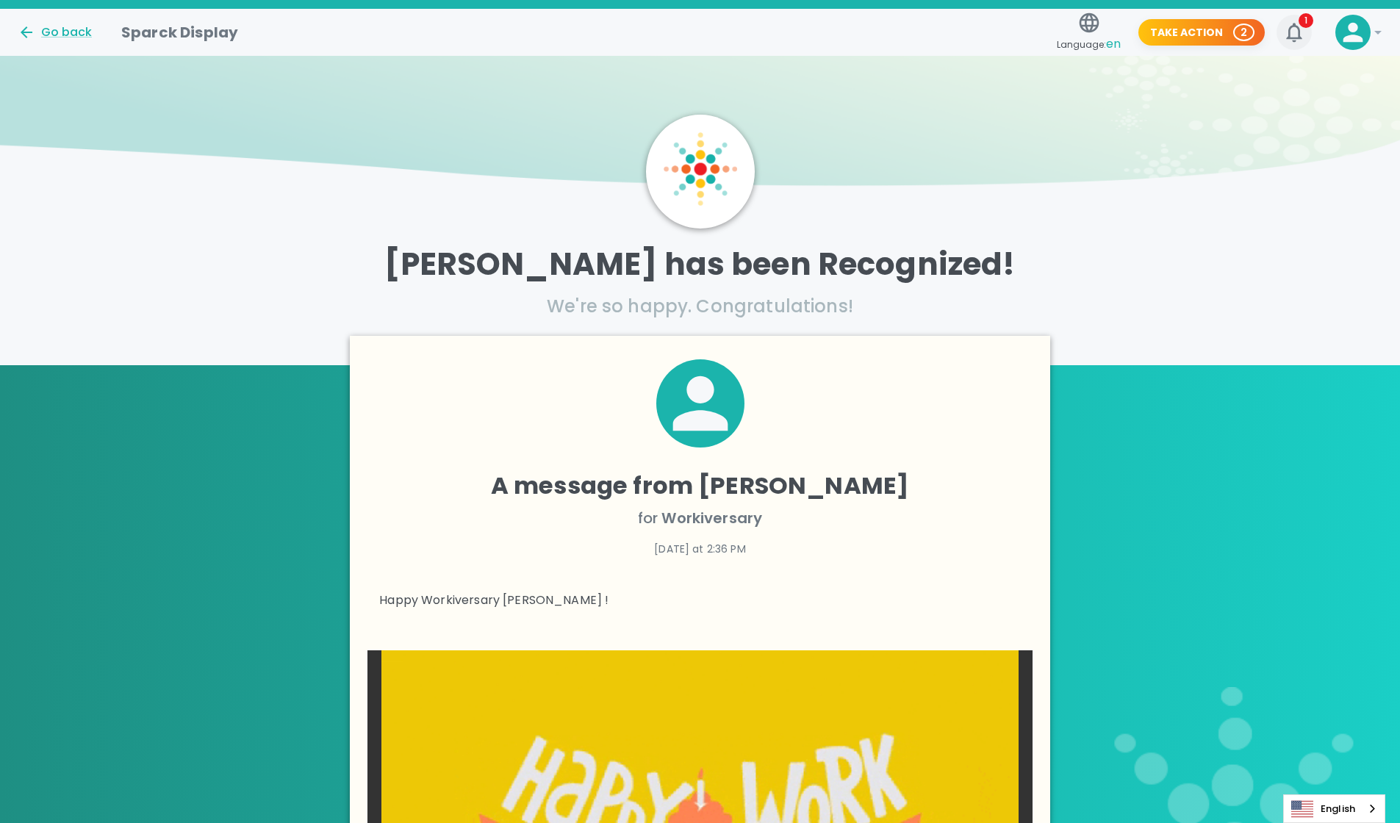
click at [1301, 39] on icon "button" at bounding box center [1294, 33] width 24 height 24
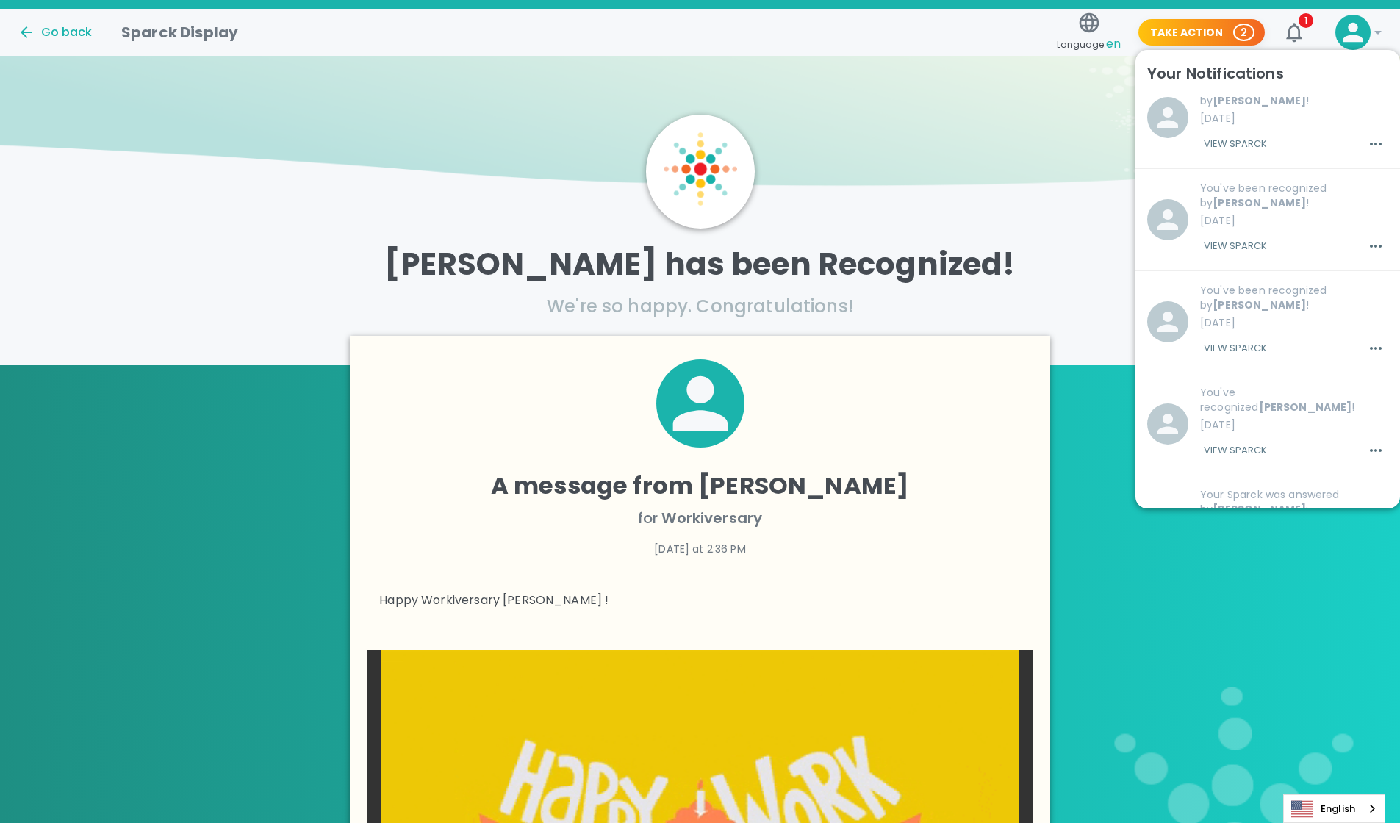
scroll to position [0, 0]
